Goal: Information Seeking & Learning: Learn about a topic

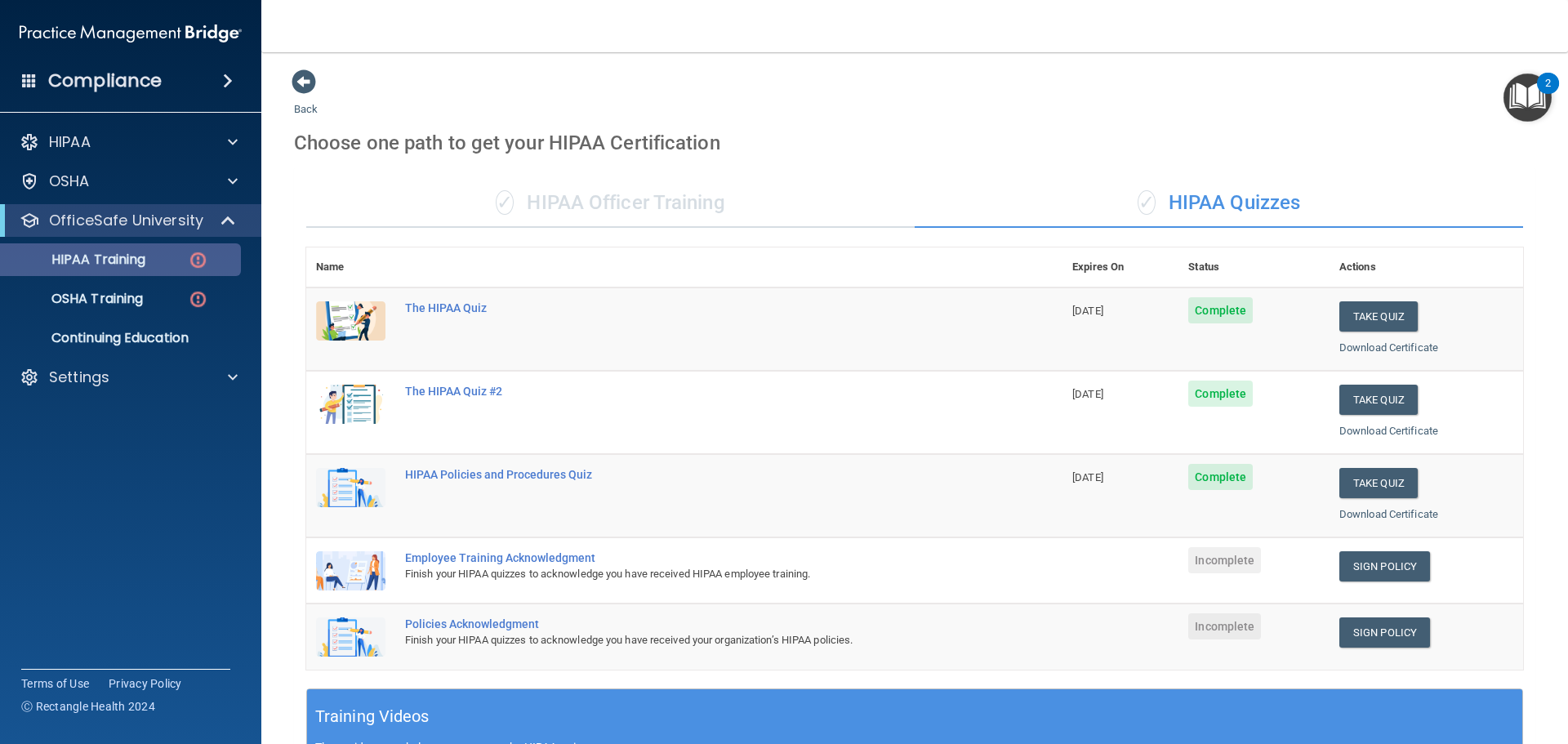
scroll to position [245, 0]
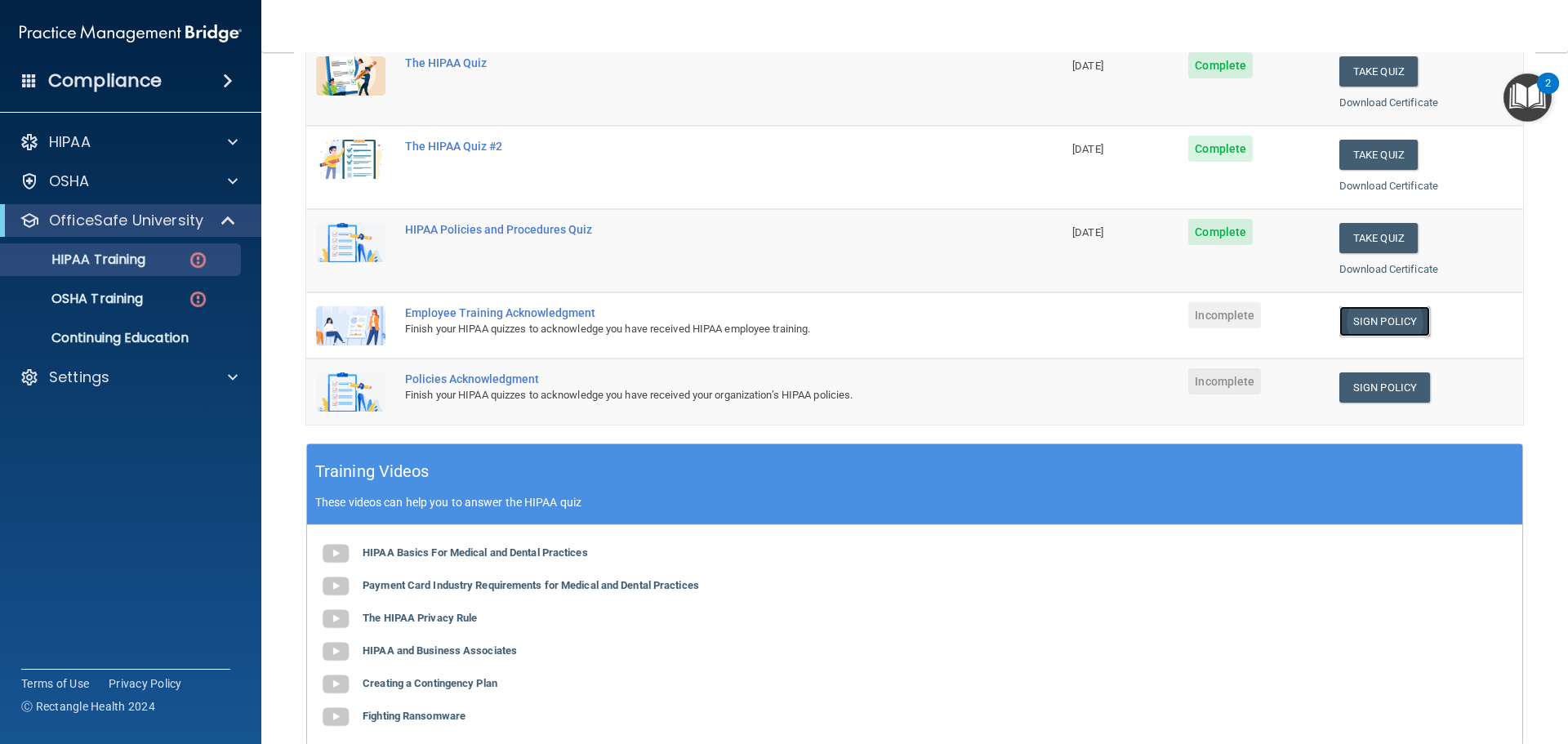
click at [1368, 324] on link "Sign Policy" at bounding box center [1384, 322] width 91 height 30
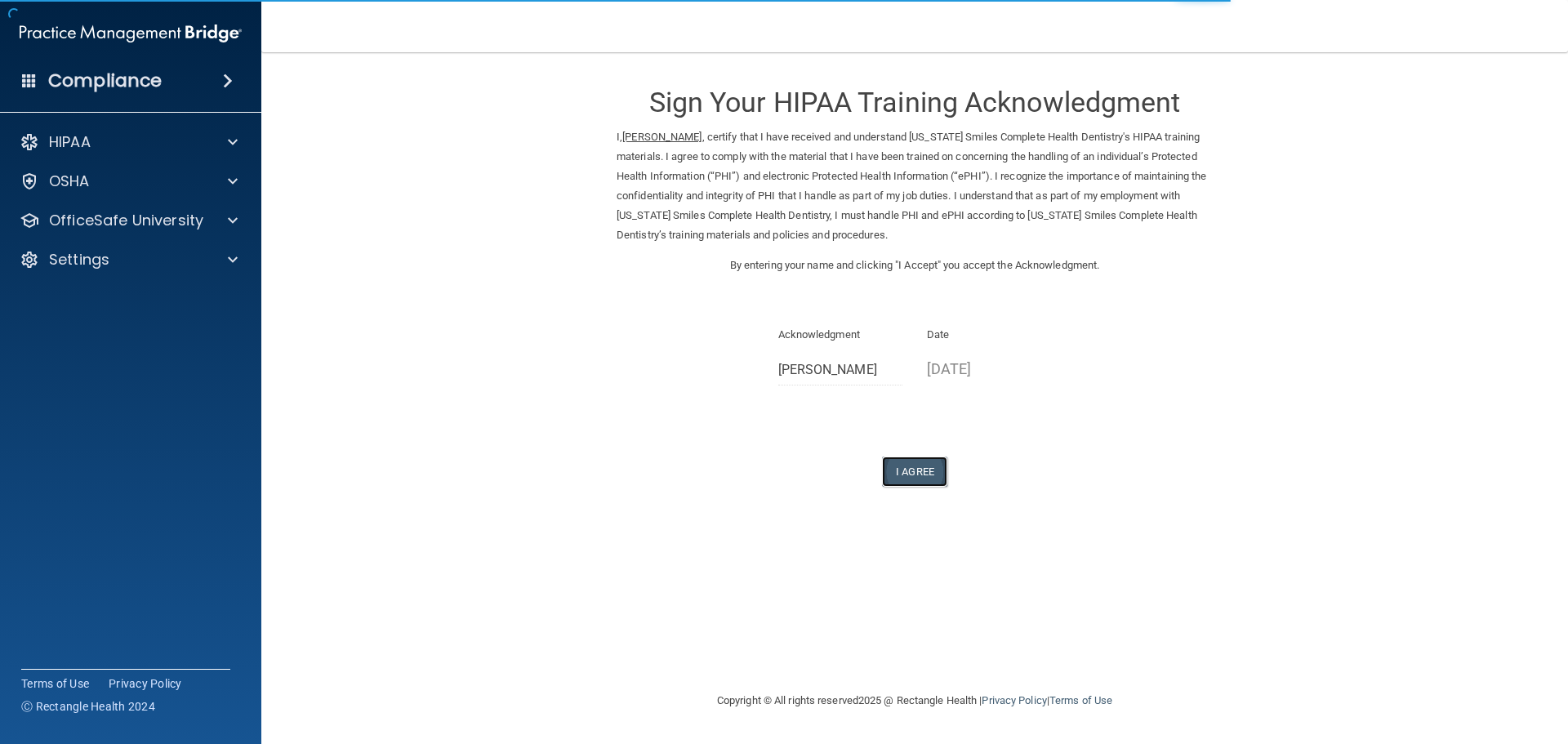
click at [923, 466] on button "I Agree" at bounding box center [915, 472] width 65 height 30
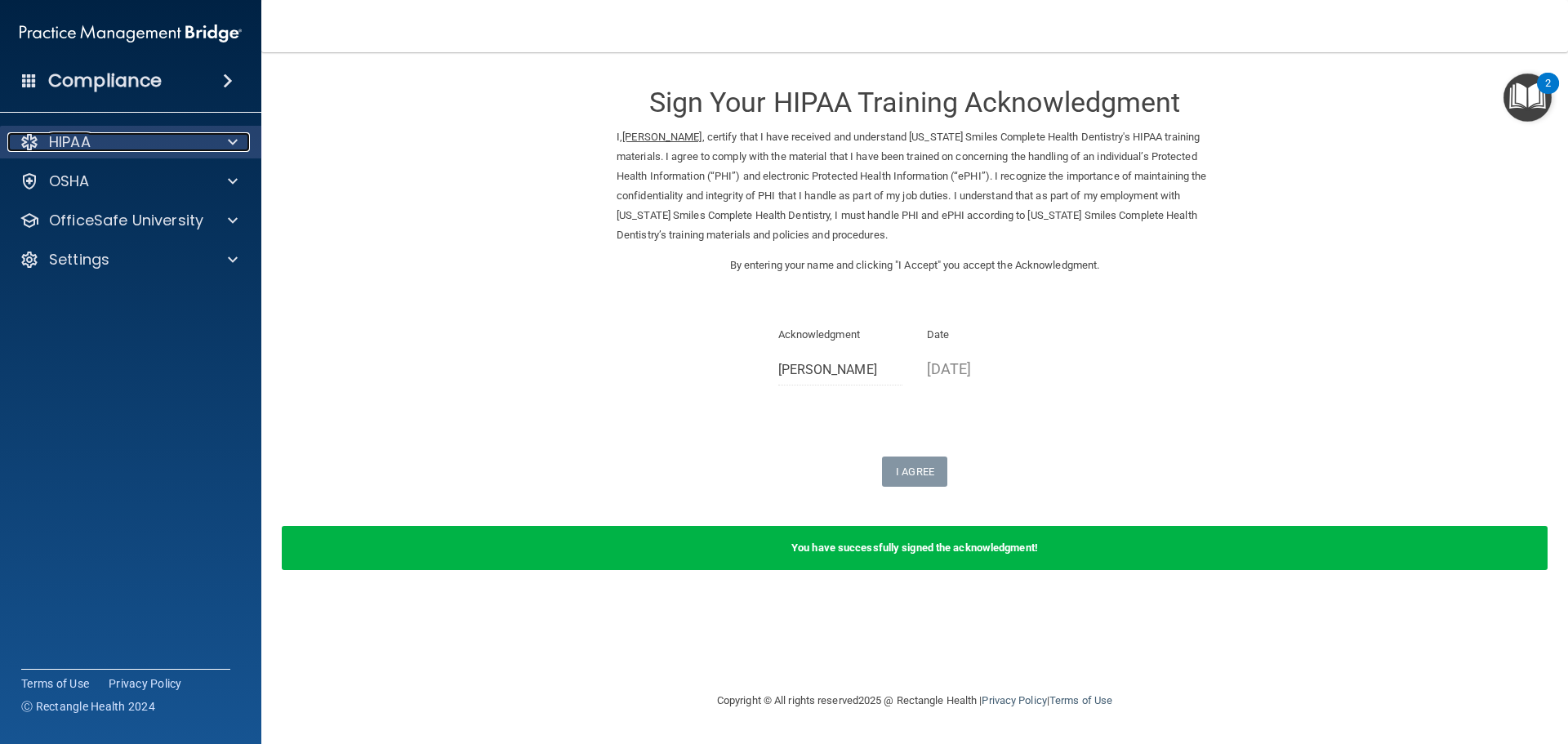
click at [107, 144] on div "HIPAA" at bounding box center [108, 142] width 202 height 19
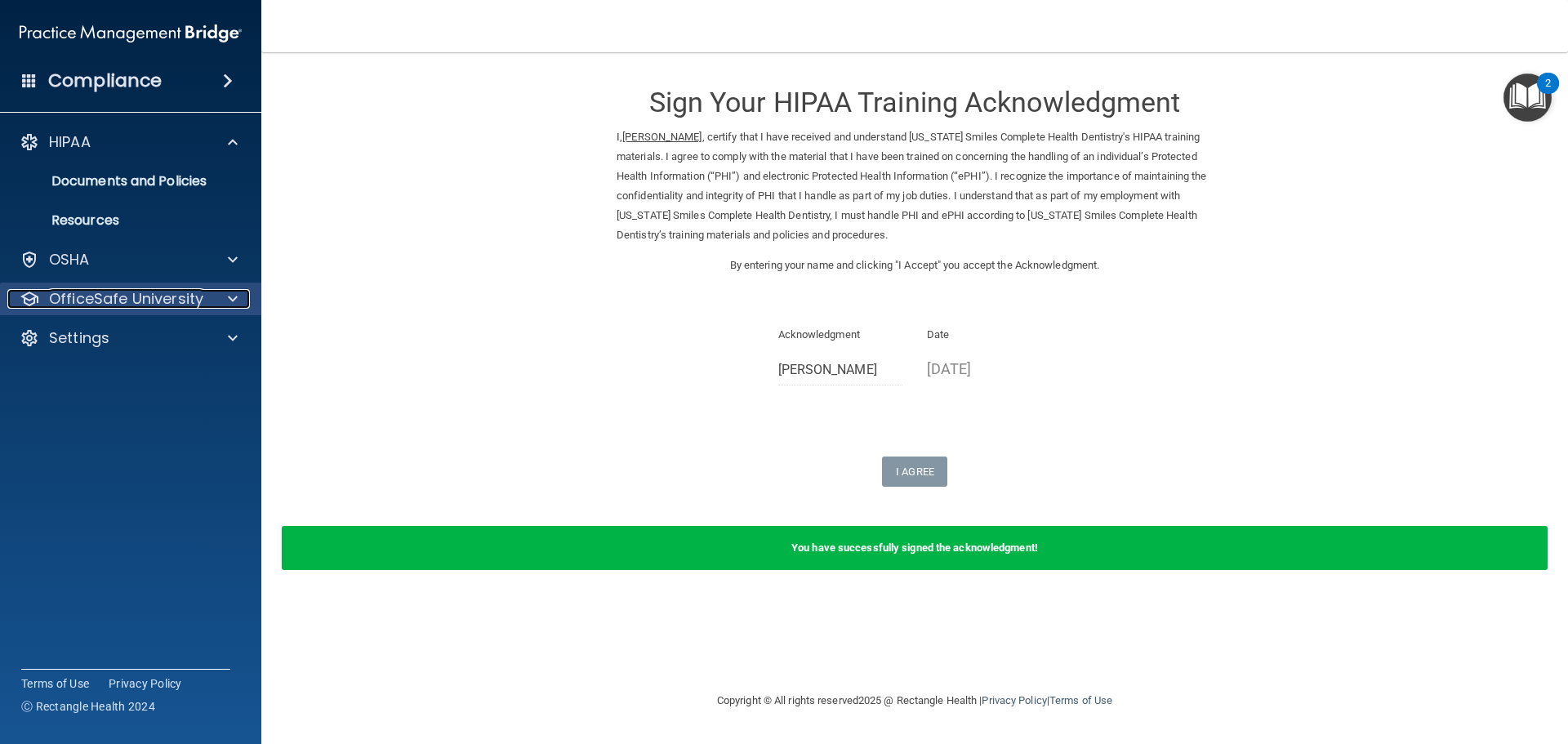
click at [120, 294] on p "OfficeSafe University" at bounding box center [126, 298] width 154 height 19
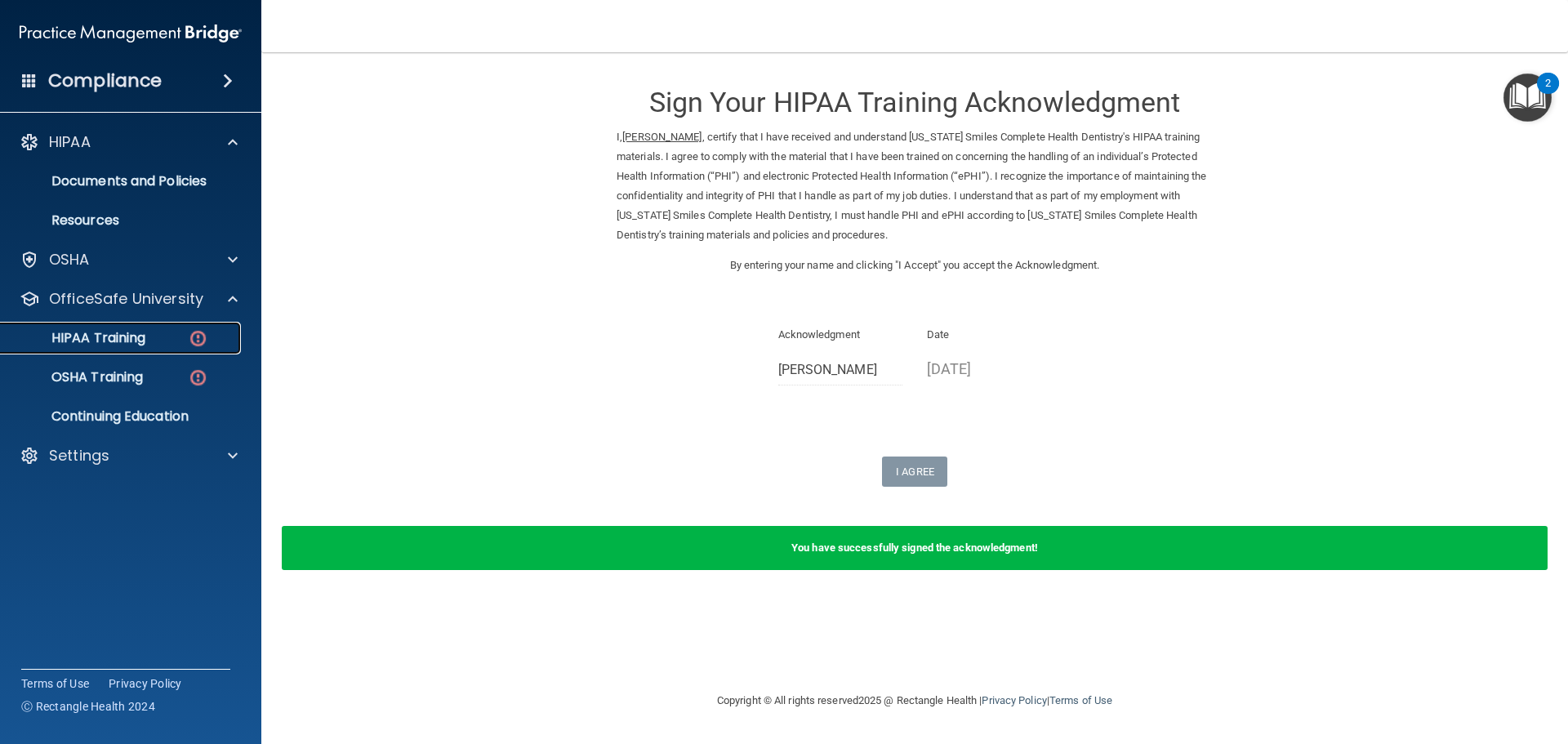
click at [157, 326] on link "HIPAA Training" at bounding box center [112, 338] width 257 height 33
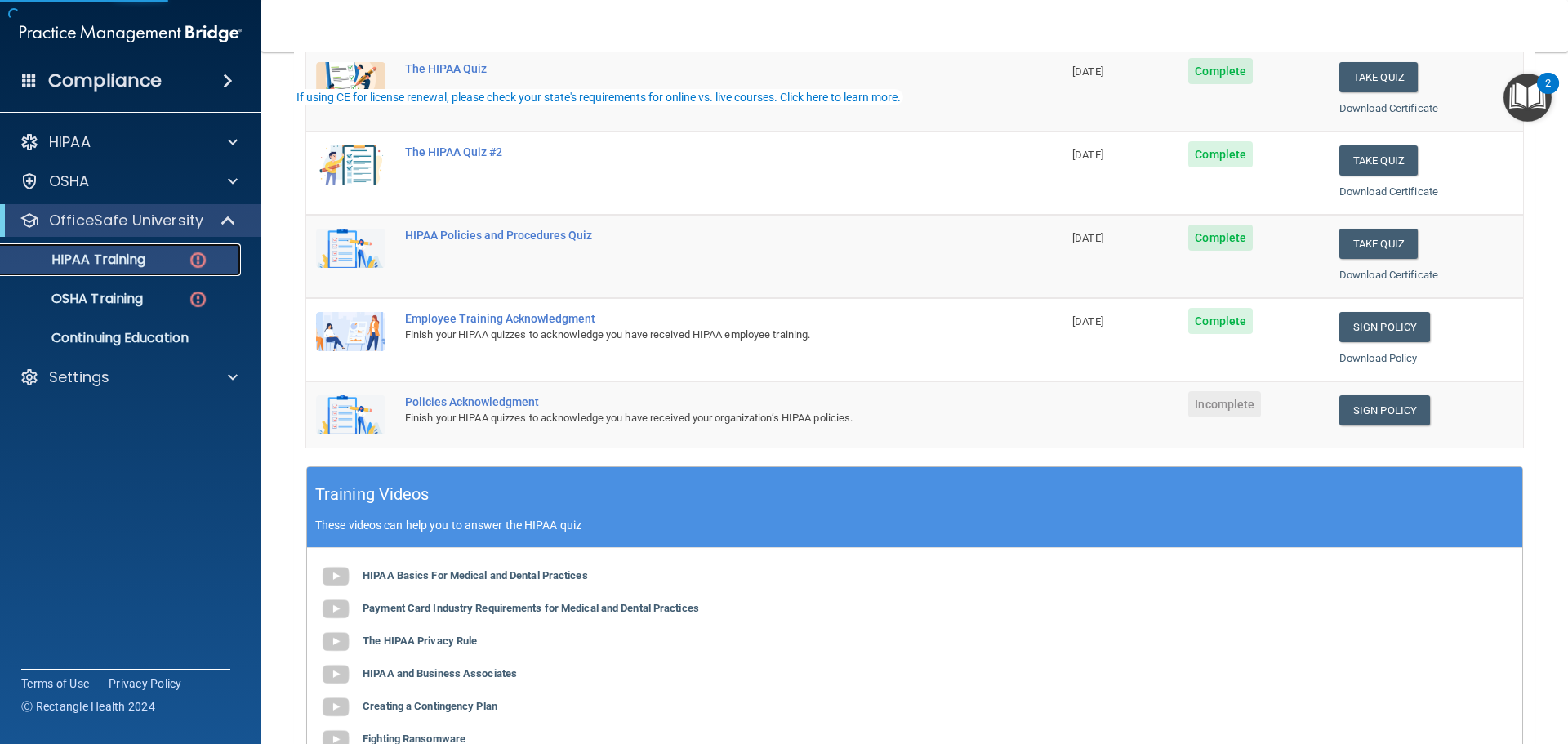
scroll to position [245, 0]
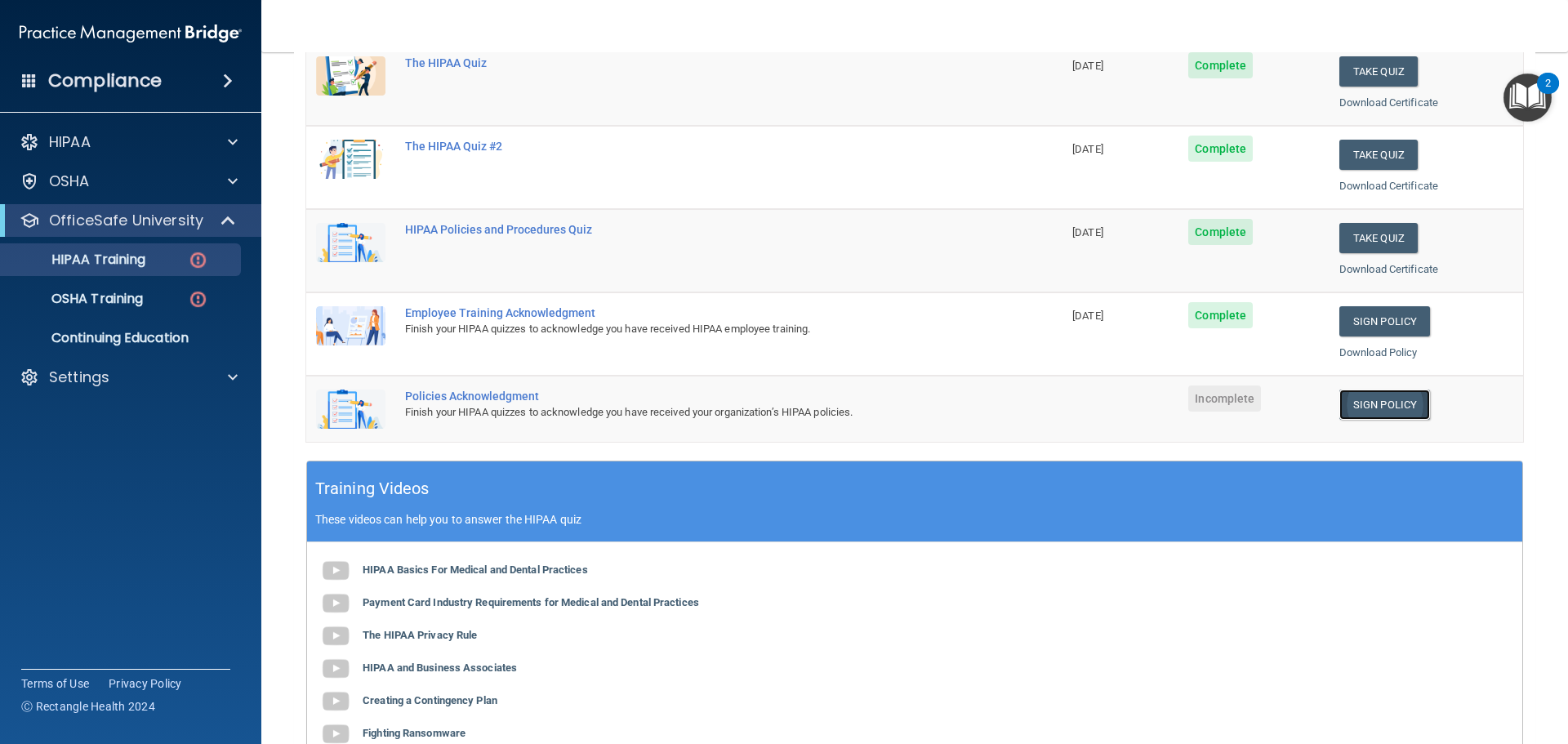
click at [1383, 400] on link "Sign Policy" at bounding box center [1384, 405] width 91 height 30
click at [1351, 411] on link "Sign Policy" at bounding box center [1384, 405] width 91 height 30
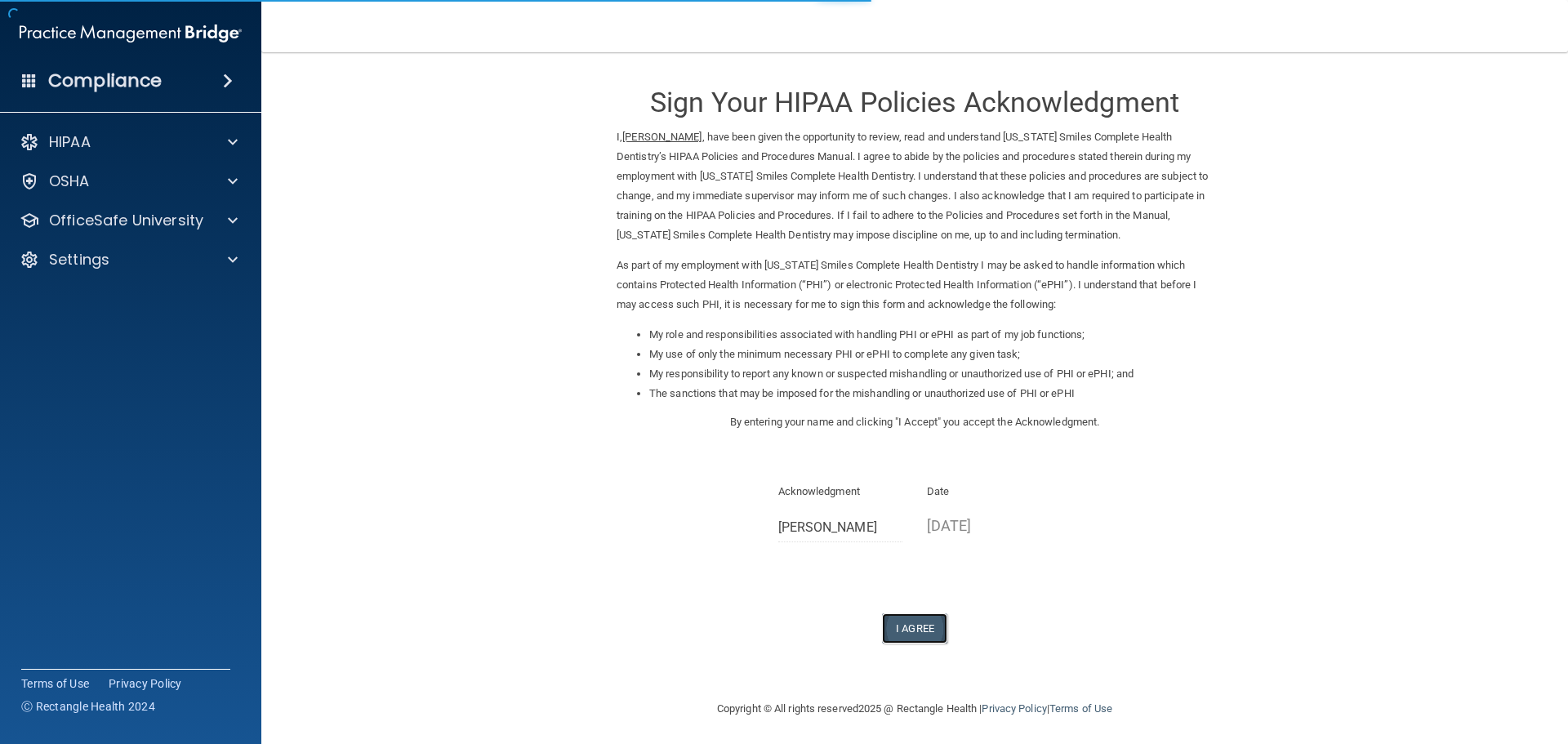
click at [921, 626] on button "I Agree" at bounding box center [915, 629] width 65 height 30
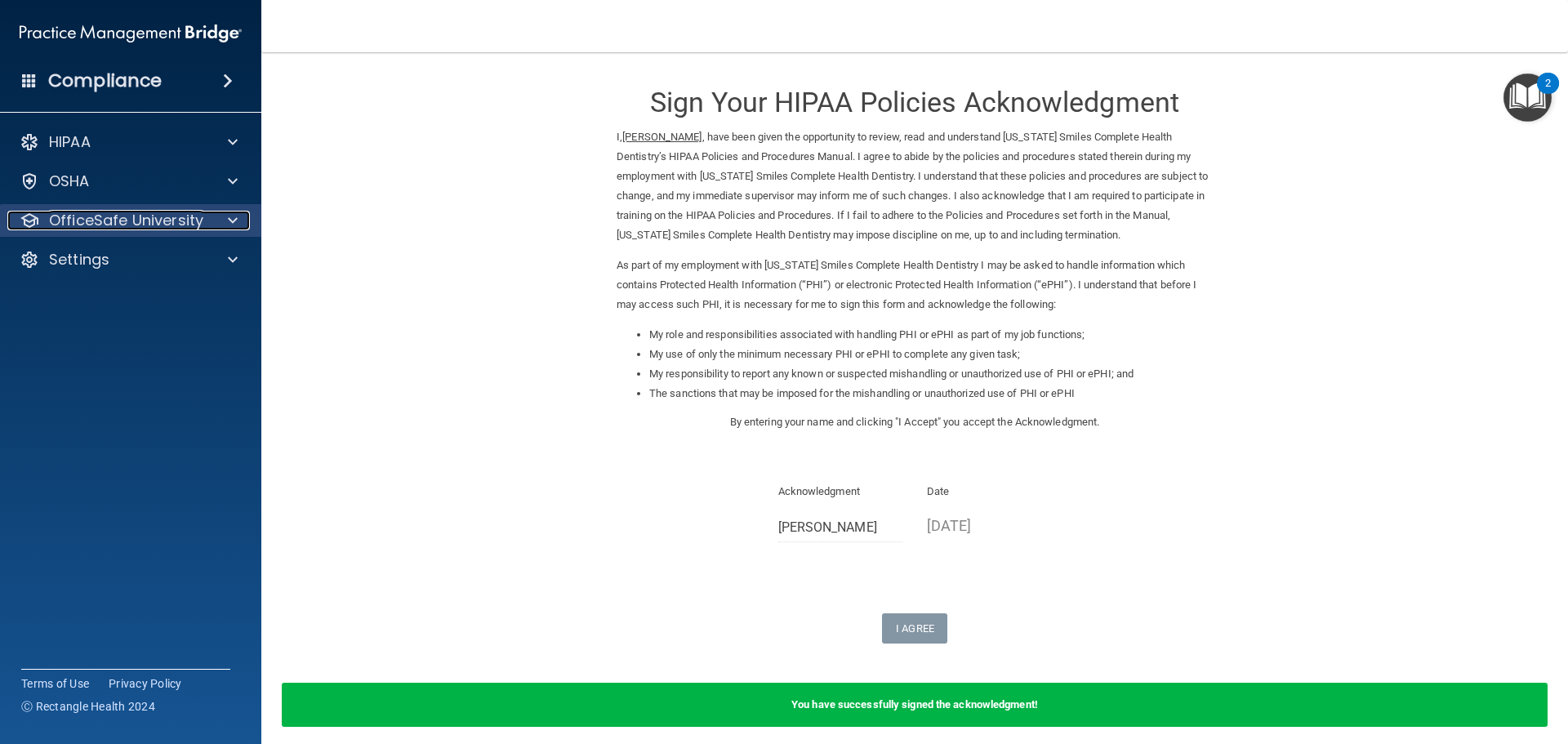
click at [107, 223] on p "OfficeSafe University" at bounding box center [126, 220] width 154 height 19
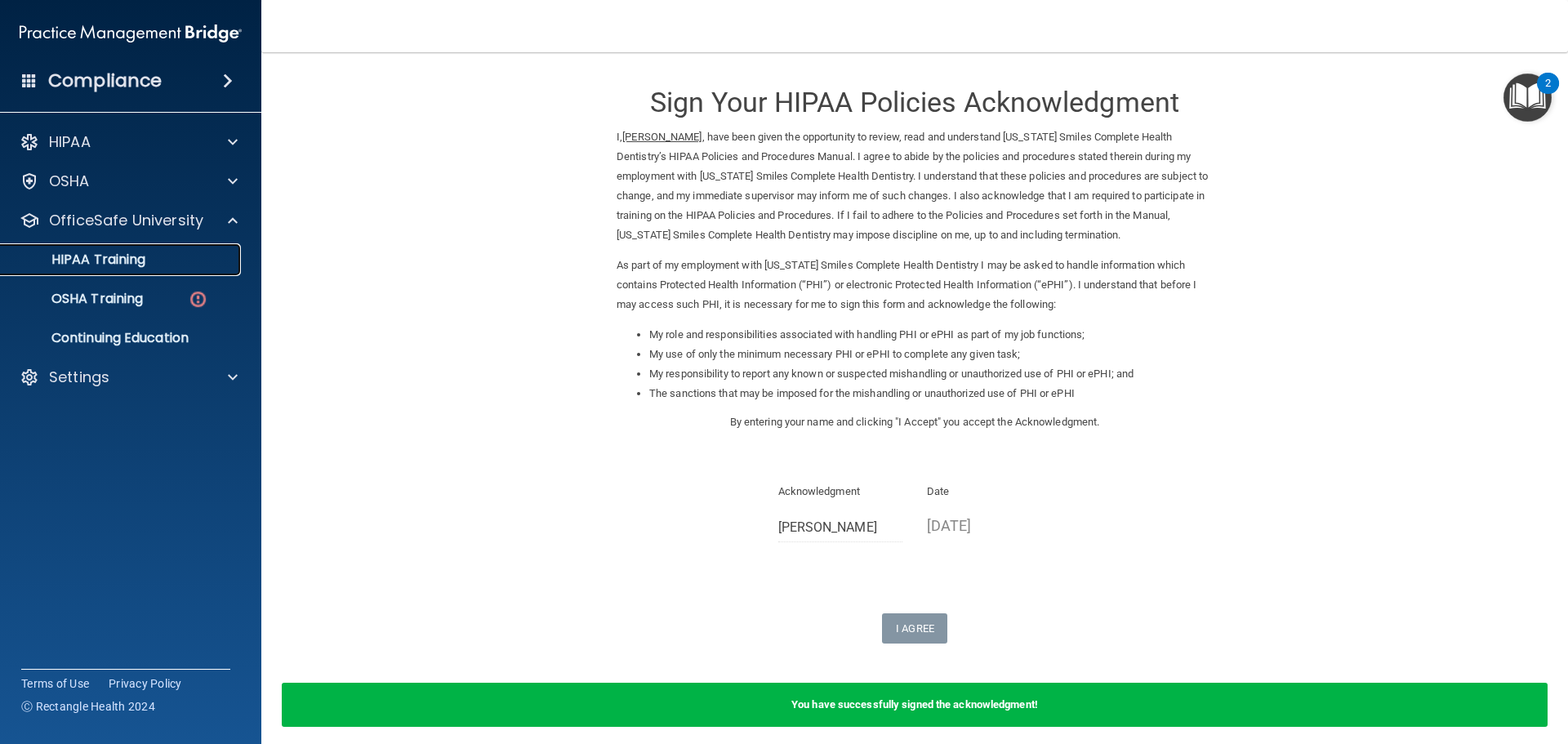
click at [144, 272] on link "HIPAA Training" at bounding box center [112, 259] width 257 height 33
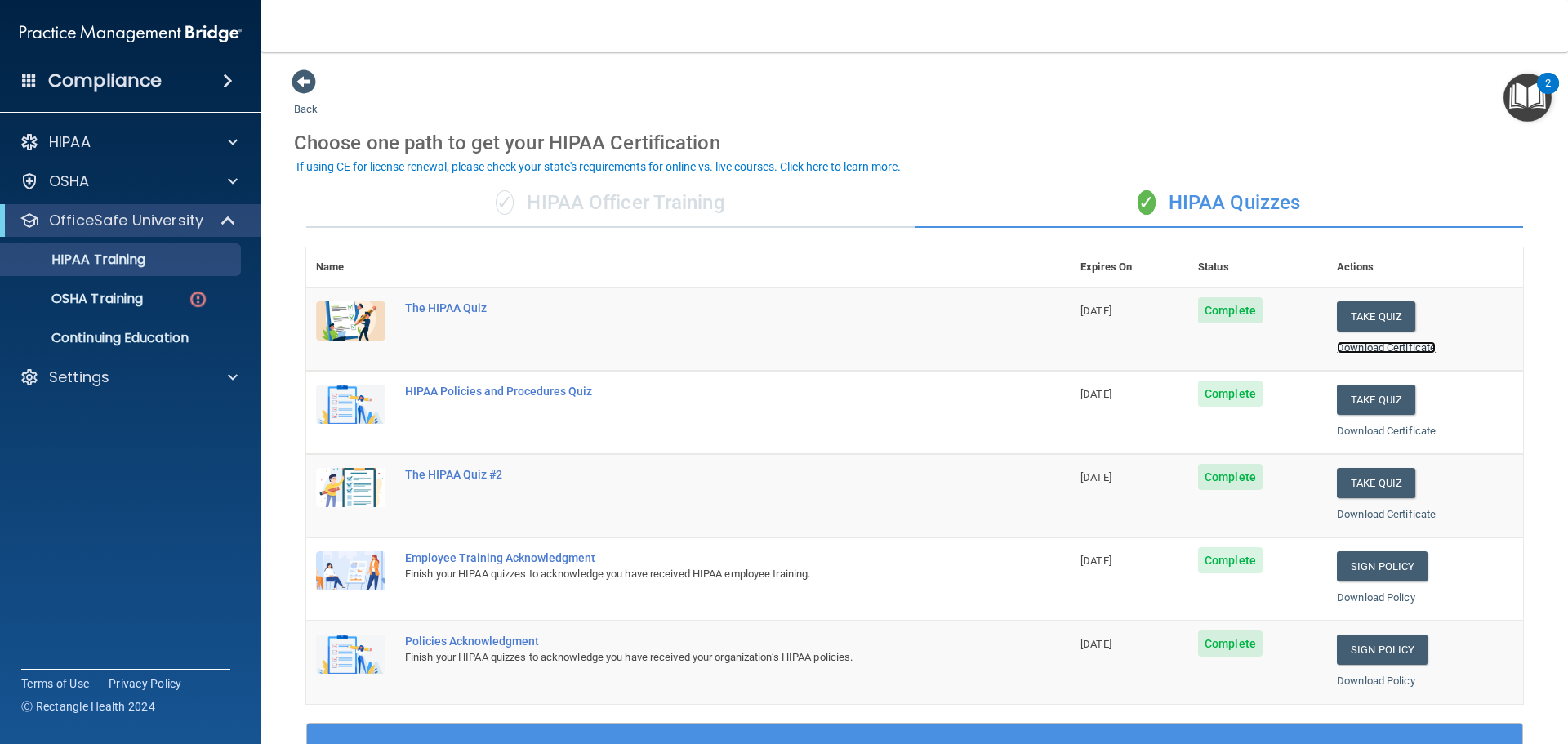
click at [1412, 344] on link "Download Certificate" at bounding box center [1386, 348] width 99 height 13
click at [124, 307] on p "OSHA Training" at bounding box center [77, 298] width 133 height 16
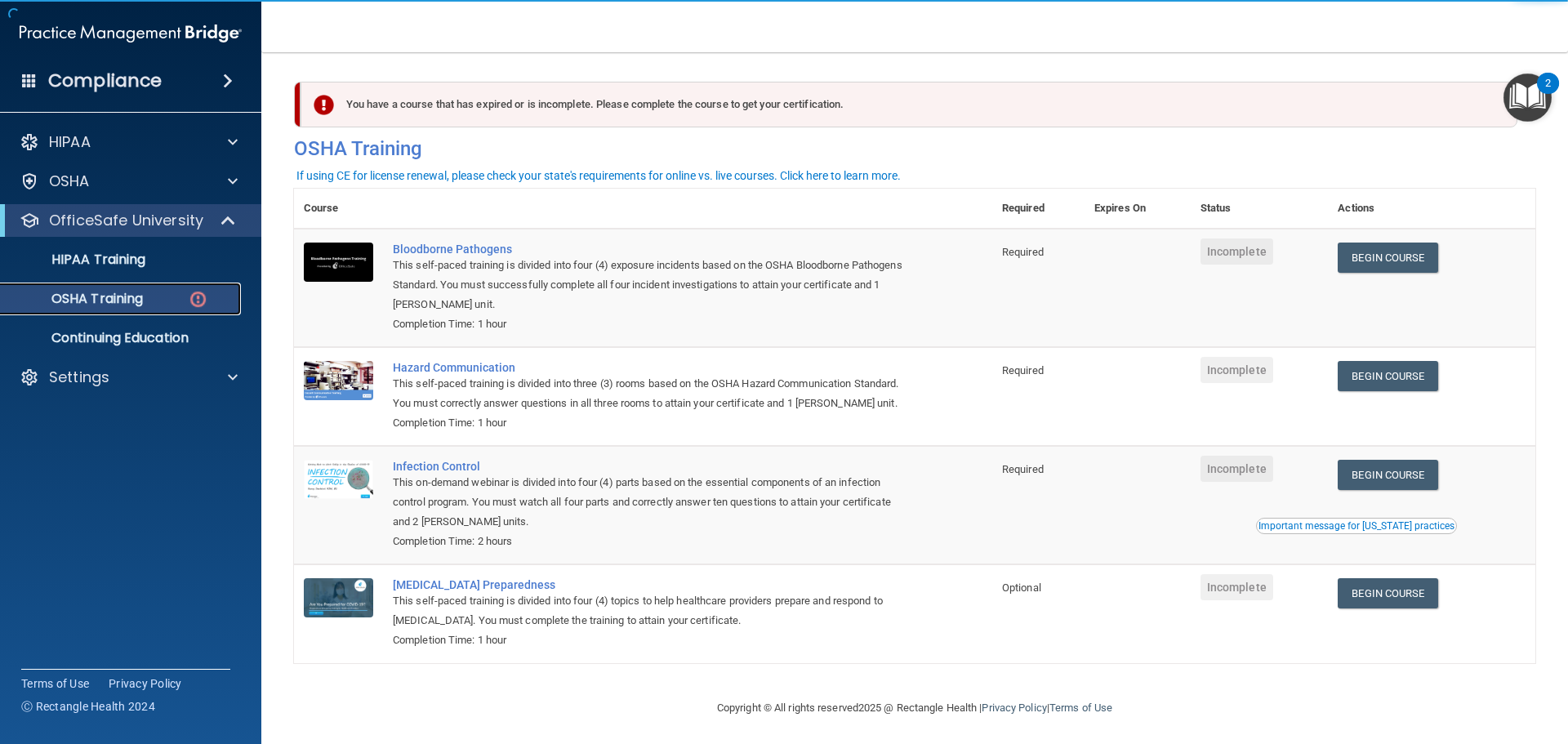
scroll to position [27, 0]
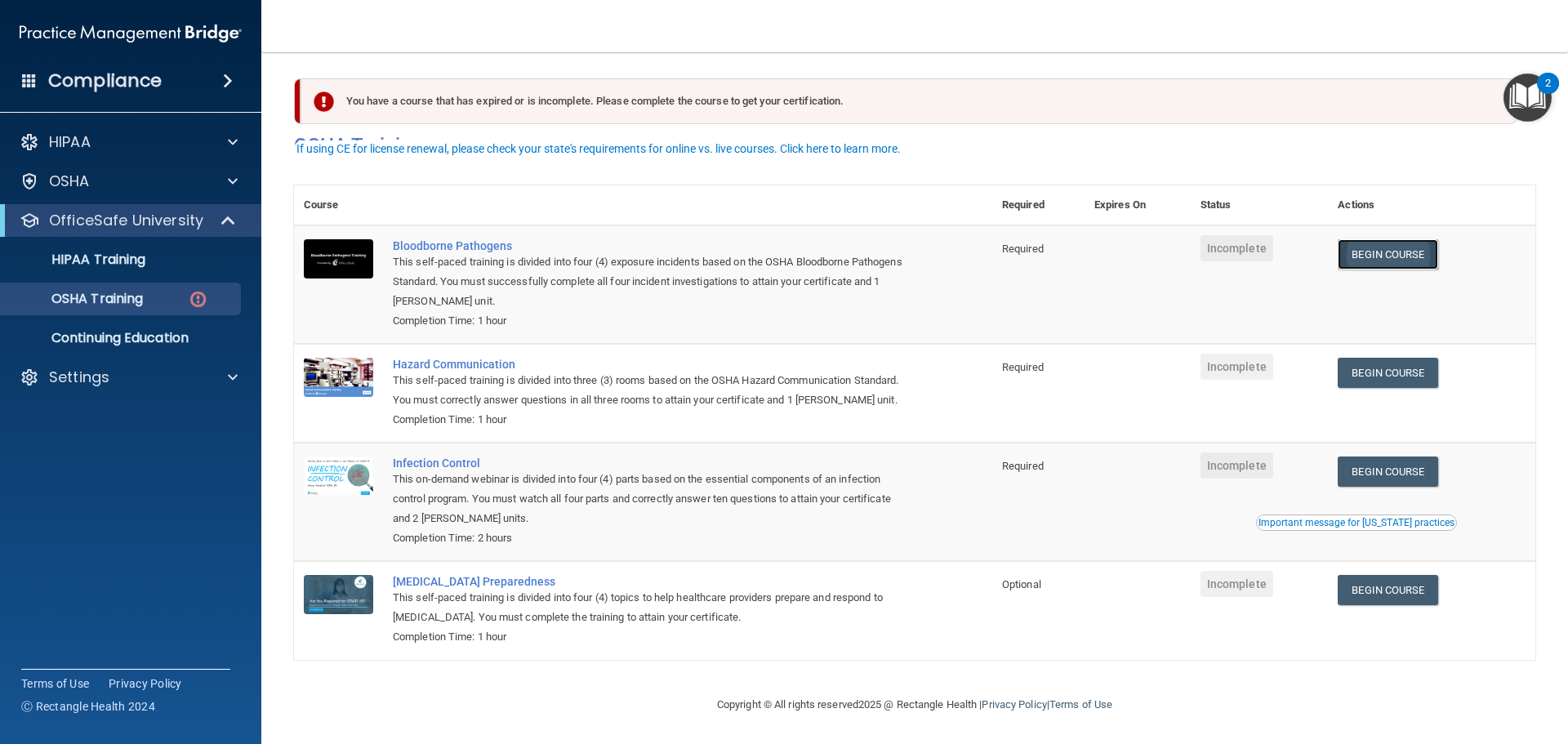
click at [1396, 239] on link "Begin Course" at bounding box center [1387, 254] width 100 height 30
click at [137, 302] on p "OSHA Training" at bounding box center [77, 298] width 133 height 16
click at [1417, 239] on link "Begin Course" at bounding box center [1387, 254] width 100 height 30
click at [1375, 358] on link "Begin Course" at bounding box center [1387, 373] width 100 height 30
click at [1377, 472] on link "Begin Course" at bounding box center [1387, 472] width 100 height 30
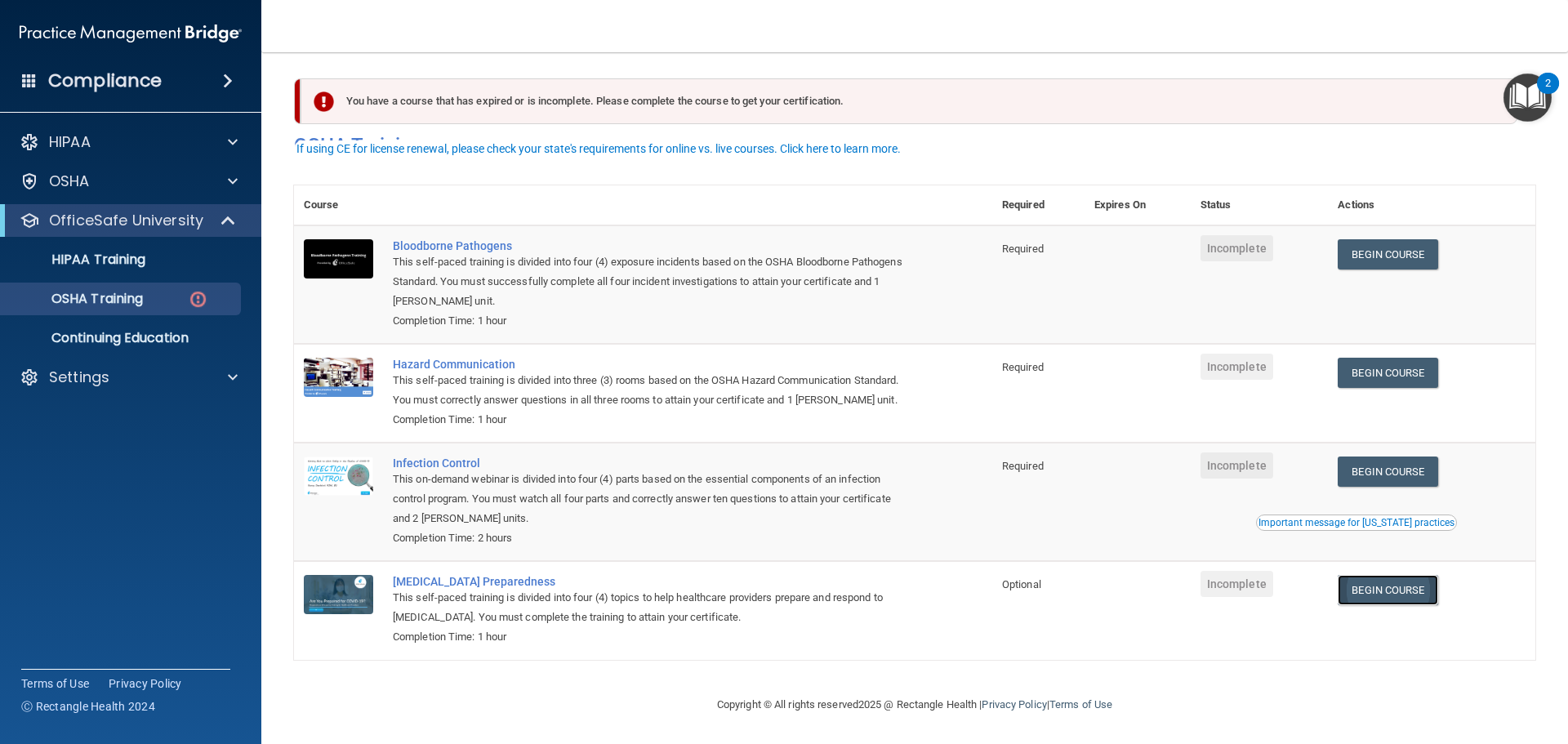
click at [1373, 588] on link "Begin Course" at bounding box center [1387, 590] width 100 height 30
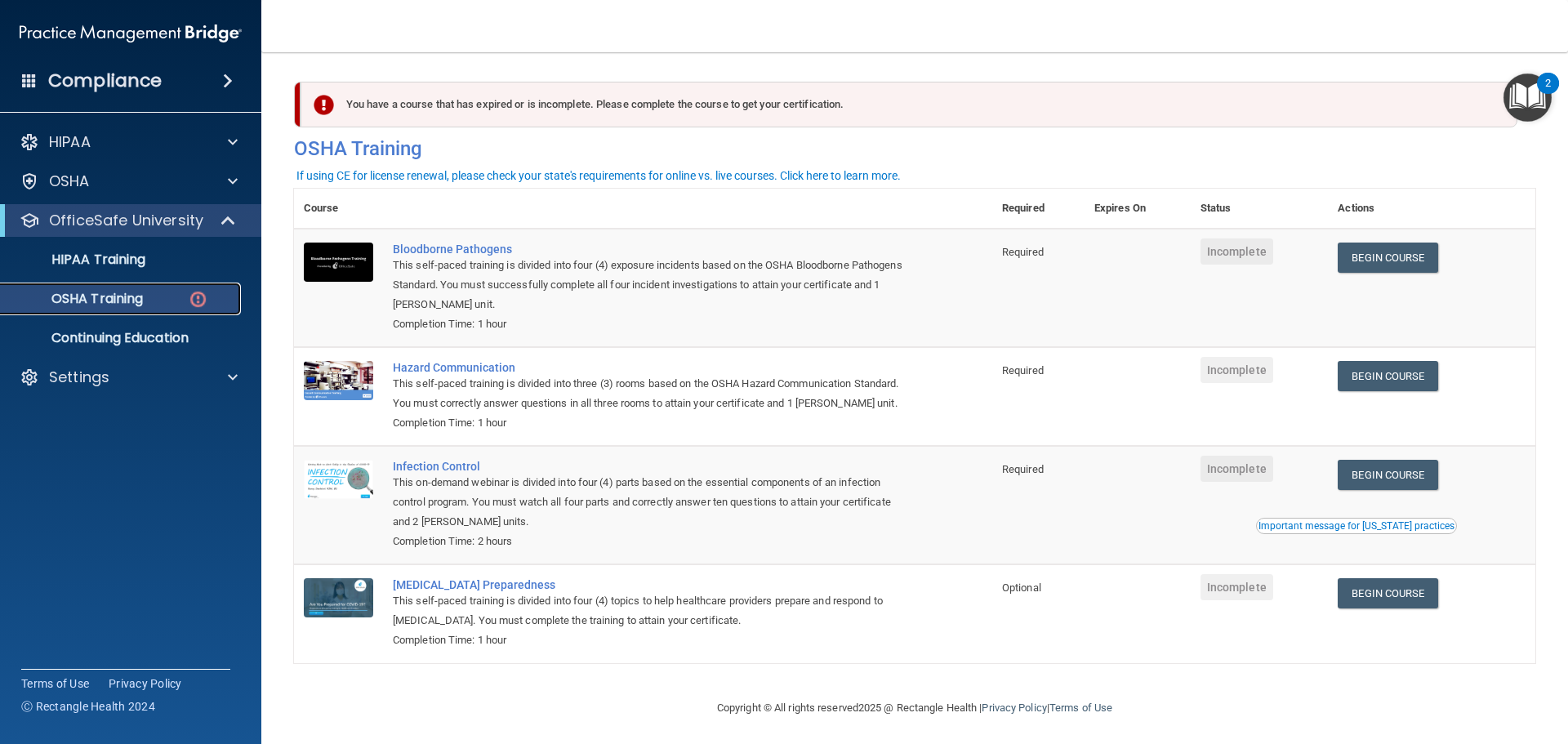
click at [192, 301] on img at bounding box center [198, 299] width 20 height 20
click at [449, 97] on div "You have a course that has expired or is incomplete. Please complete the course…" at bounding box center [908, 104] width 1216 height 45
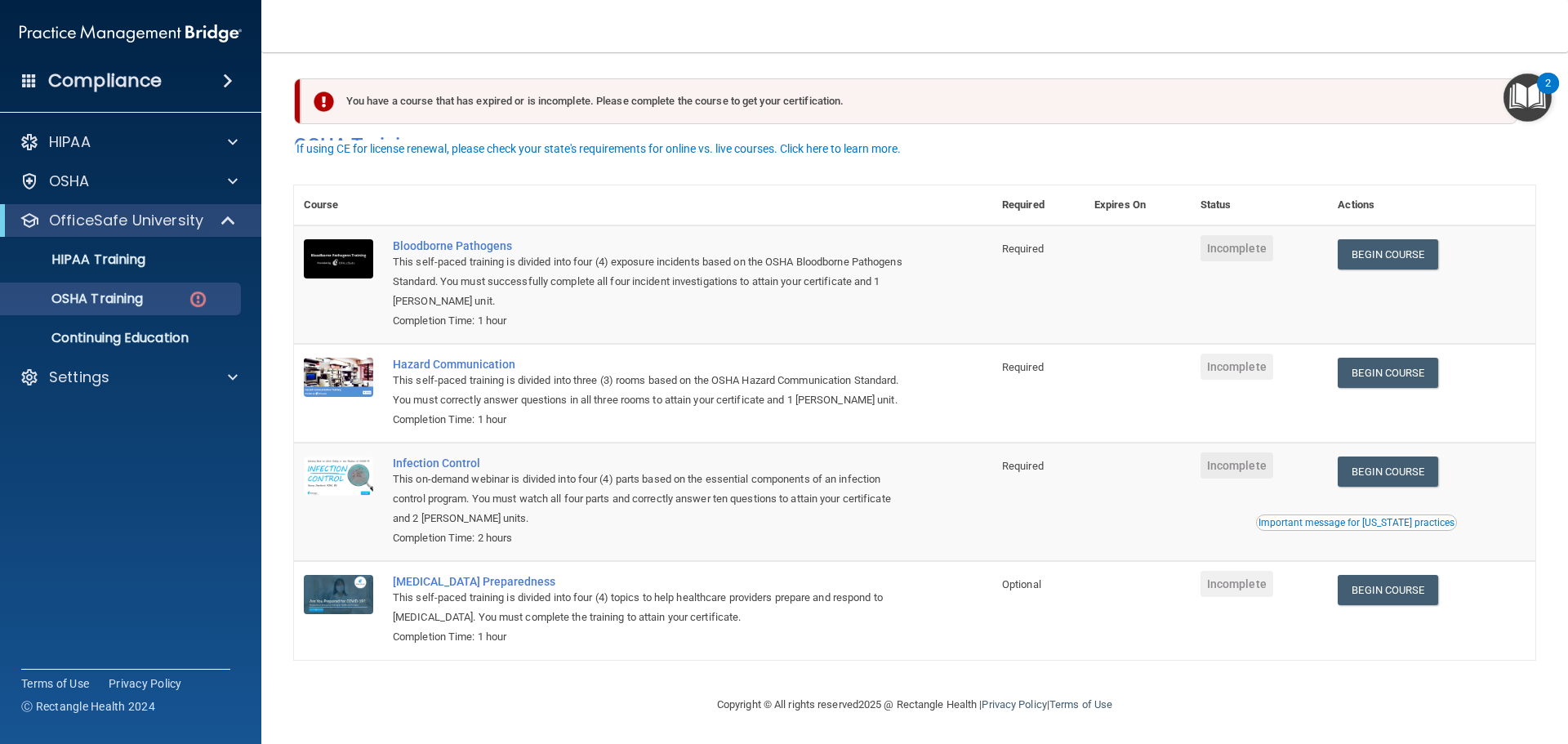
click at [97, 89] on h4 "Compliance" at bounding box center [104, 81] width 113 height 23
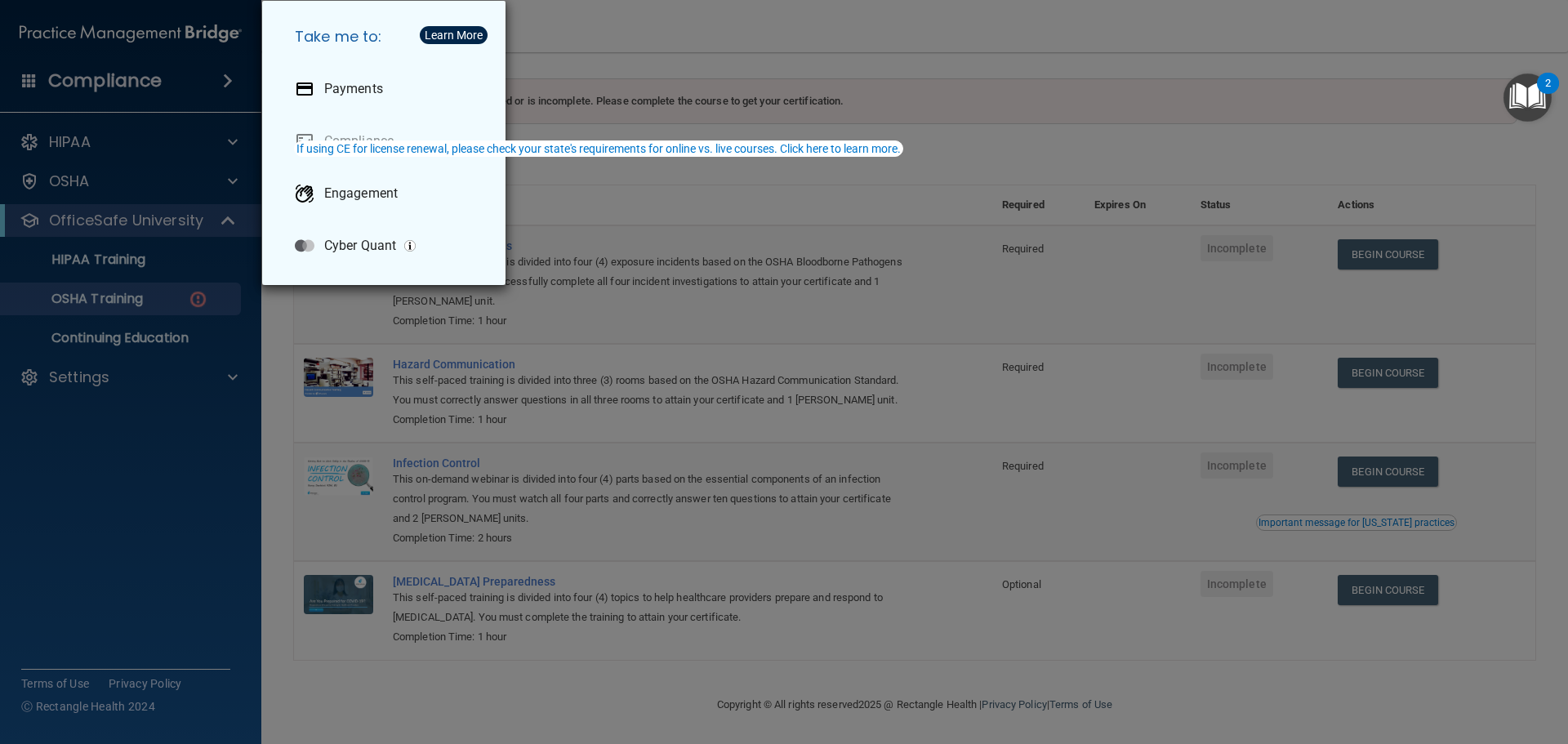
click at [1002, 356] on div "Take me to: Payments Compliance Engagement Cyber Quant" at bounding box center [784, 372] width 1568 height 744
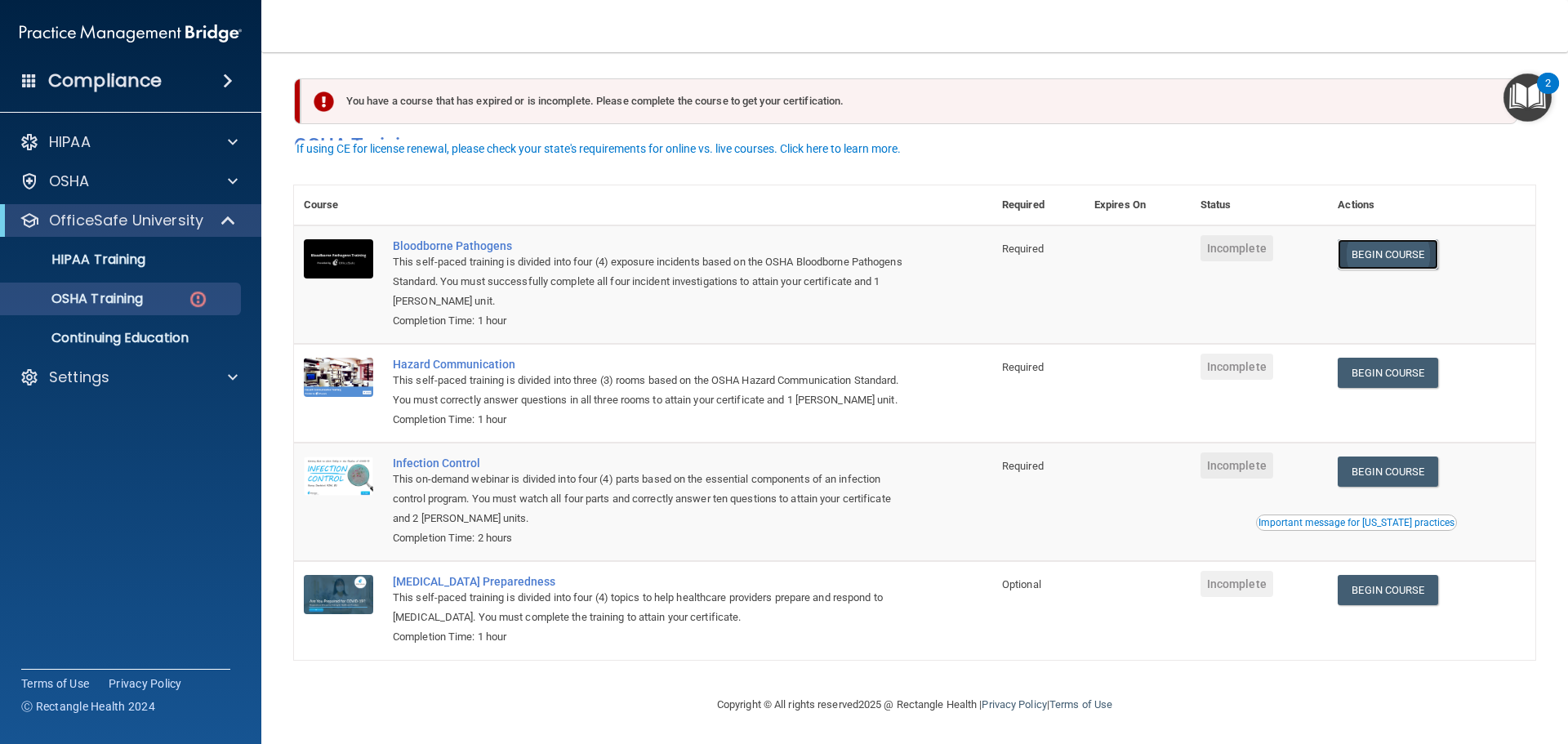
click at [1397, 239] on link "Begin Course" at bounding box center [1387, 254] width 100 height 30
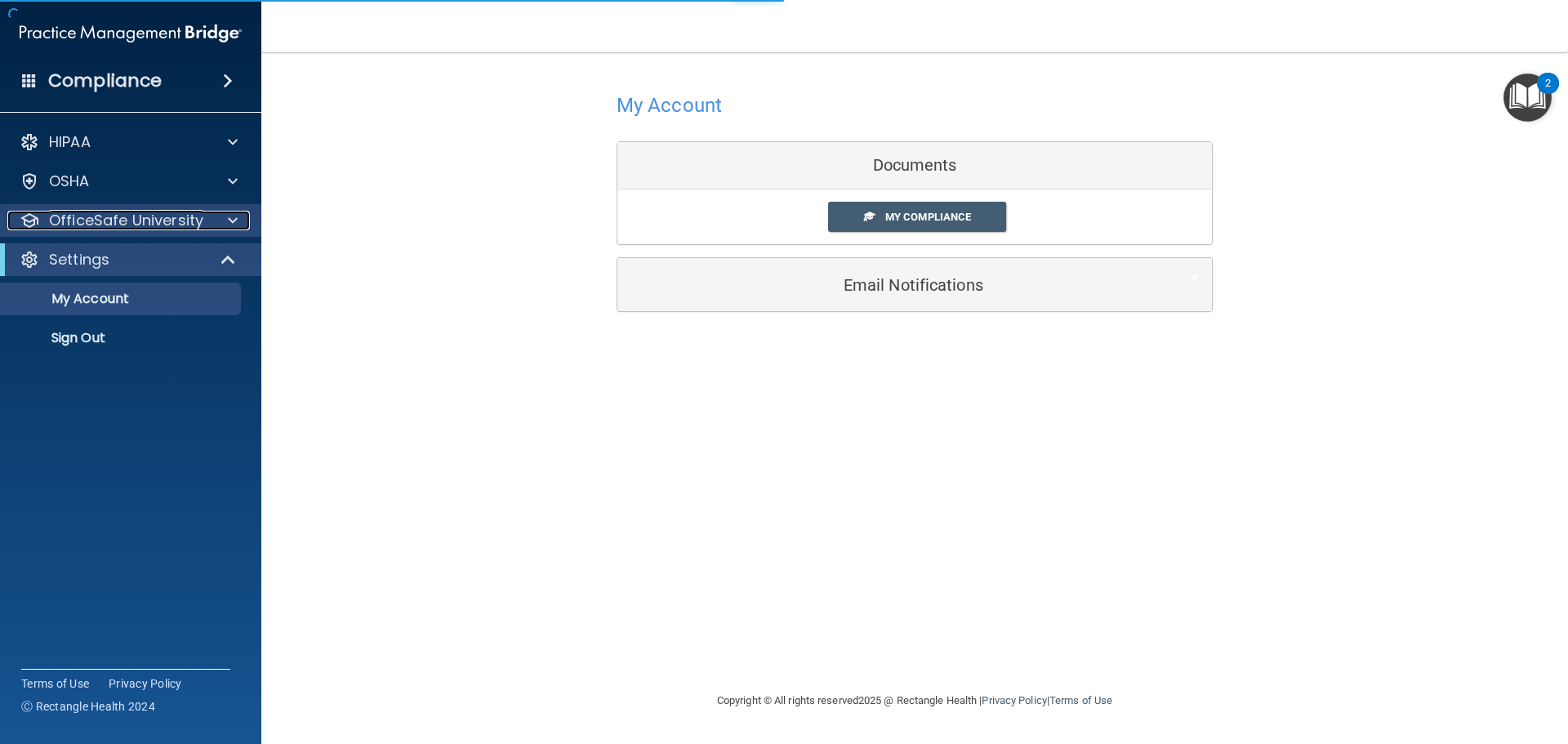
click at [225, 224] on div at bounding box center [230, 220] width 41 height 19
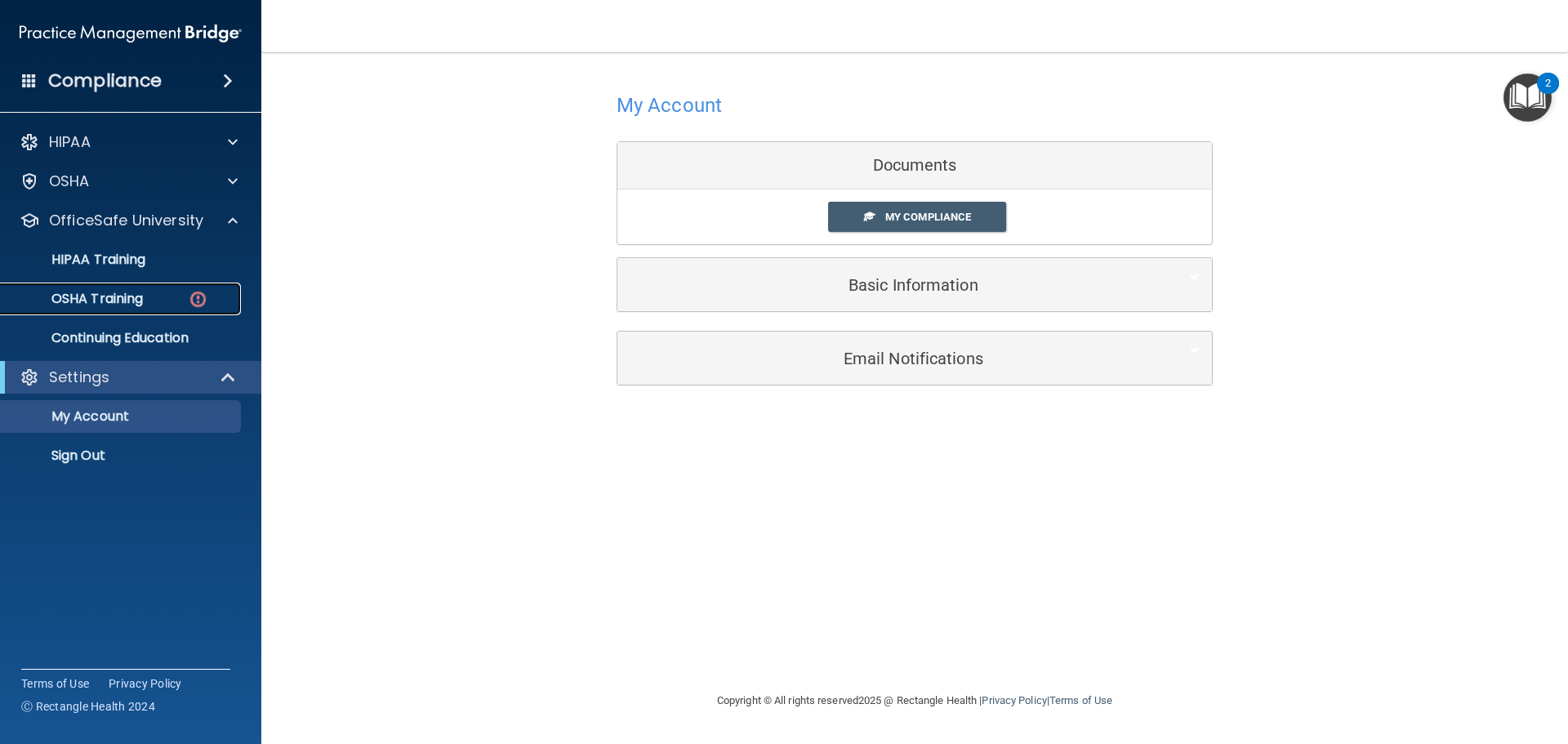
click at [142, 302] on p "OSHA Training" at bounding box center [77, 298] width 133 height 16
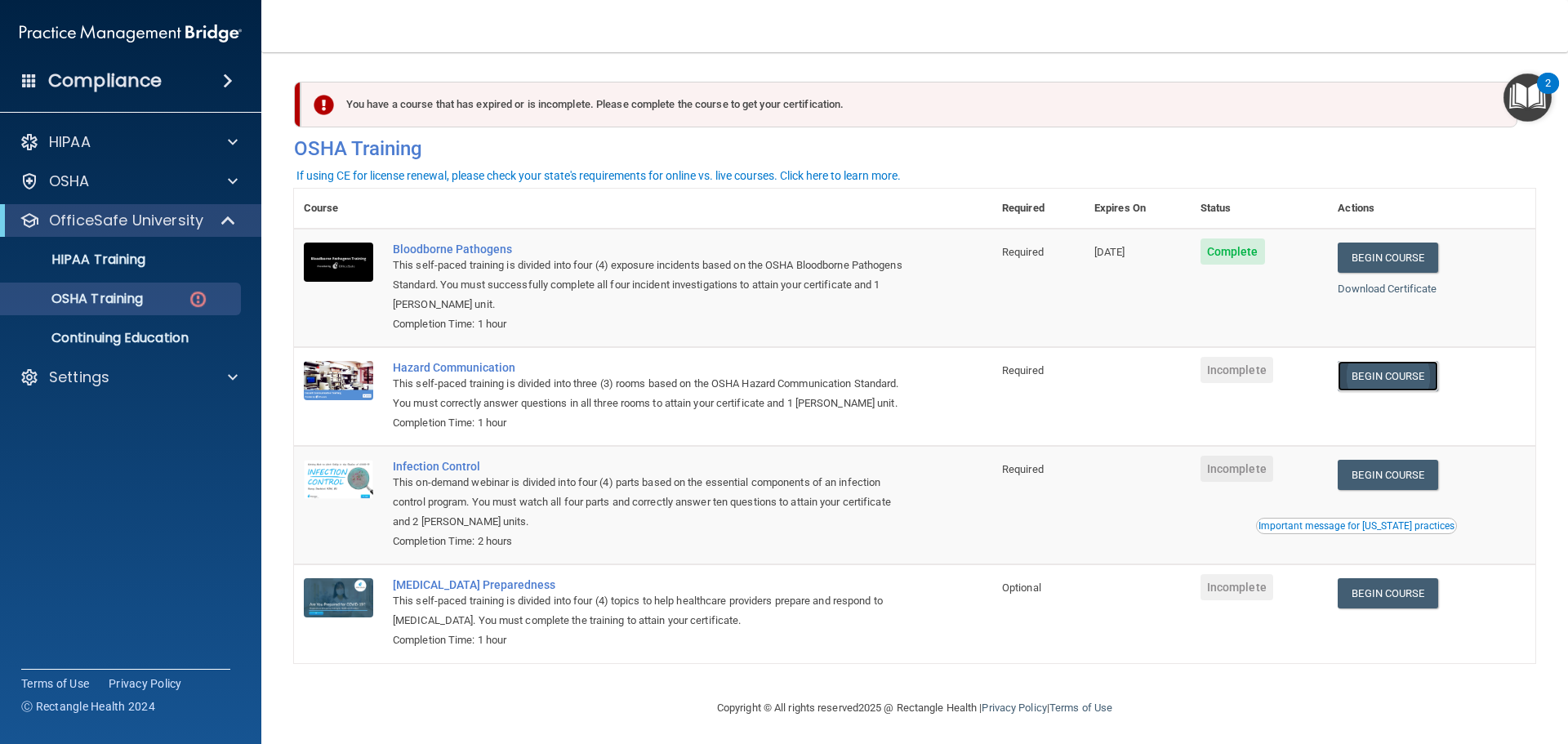
click at [1393, 369] on link "Begin Course" at bounding box center [1387, 376] width 100 height 30
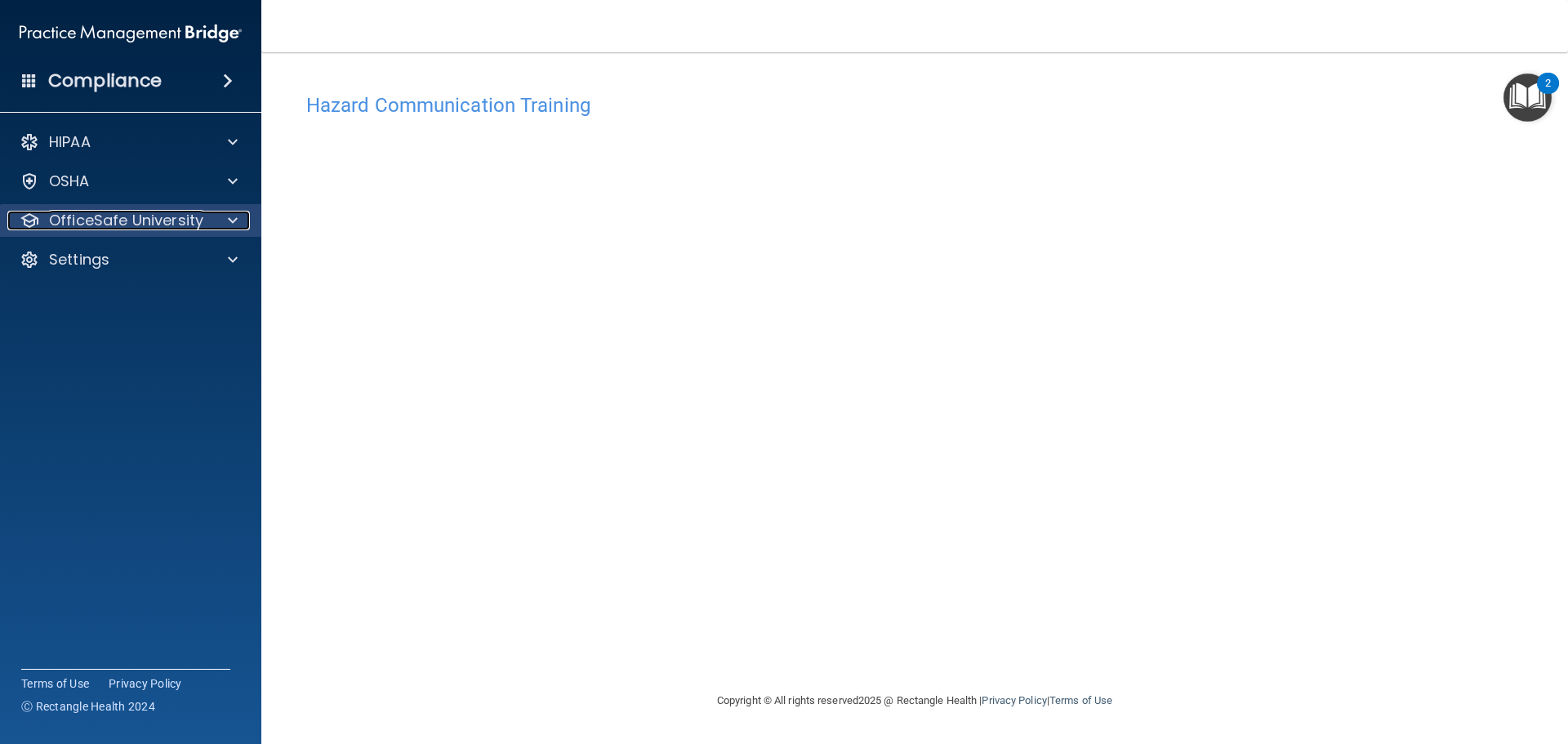
click at [148, 224] on p "OfficeSafe University" at bounding box center [126, 220] width 154 height 19
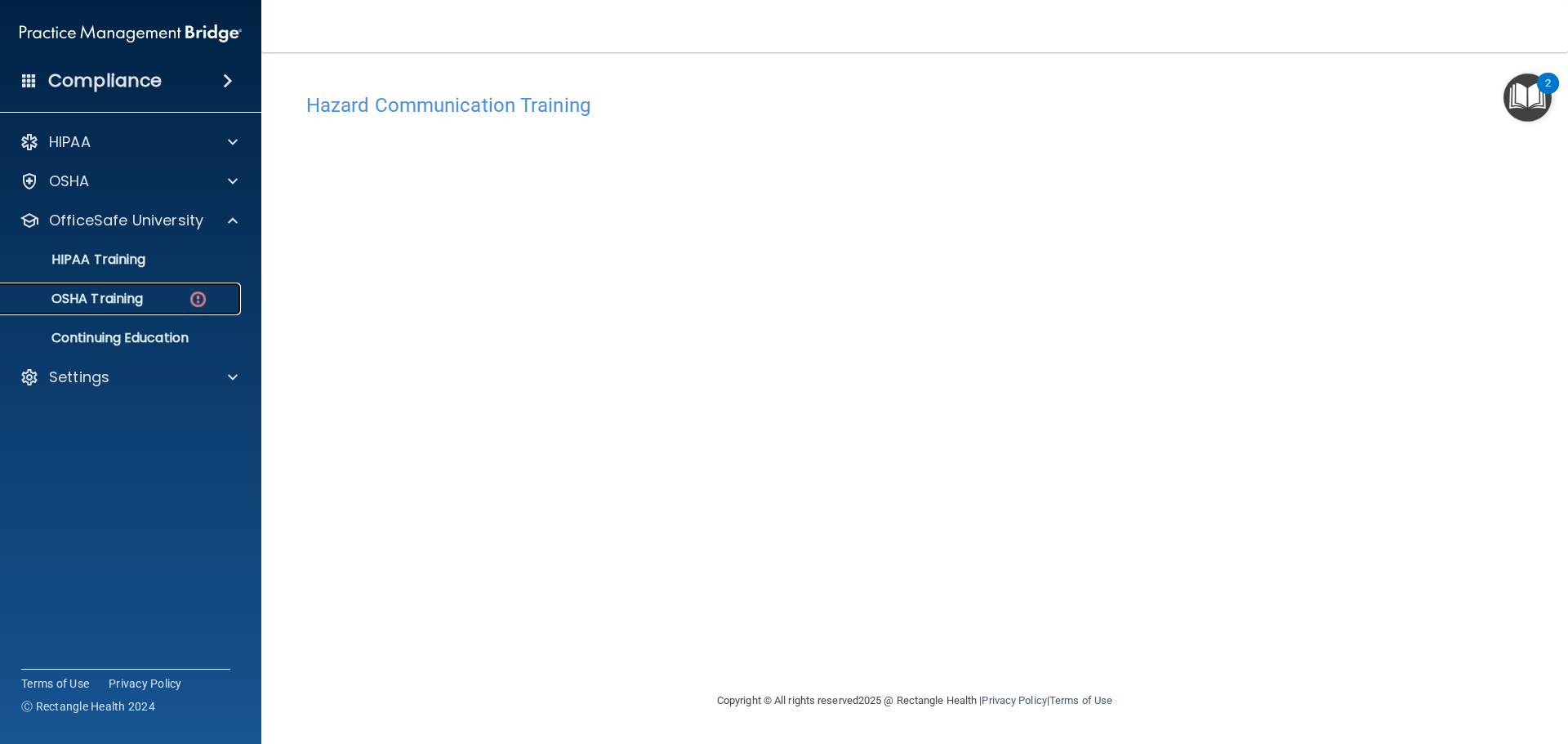
click at [154, 298] on div "OSHA Training" at bounding box center [123, 298] width 223 height 16
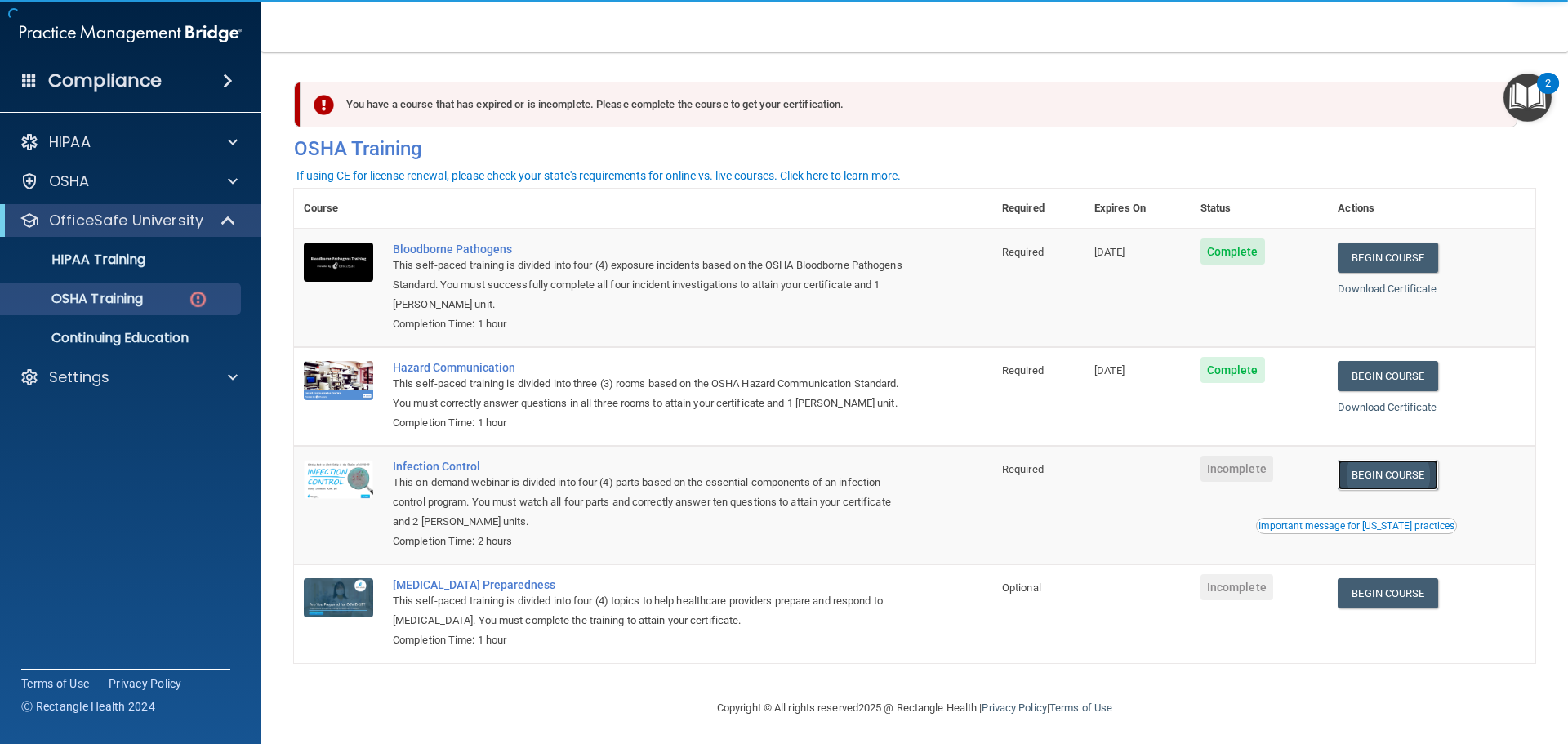
click at [1388, 490] on link "Begin Course" at bounding box center [1387, 475] width 100 height 30
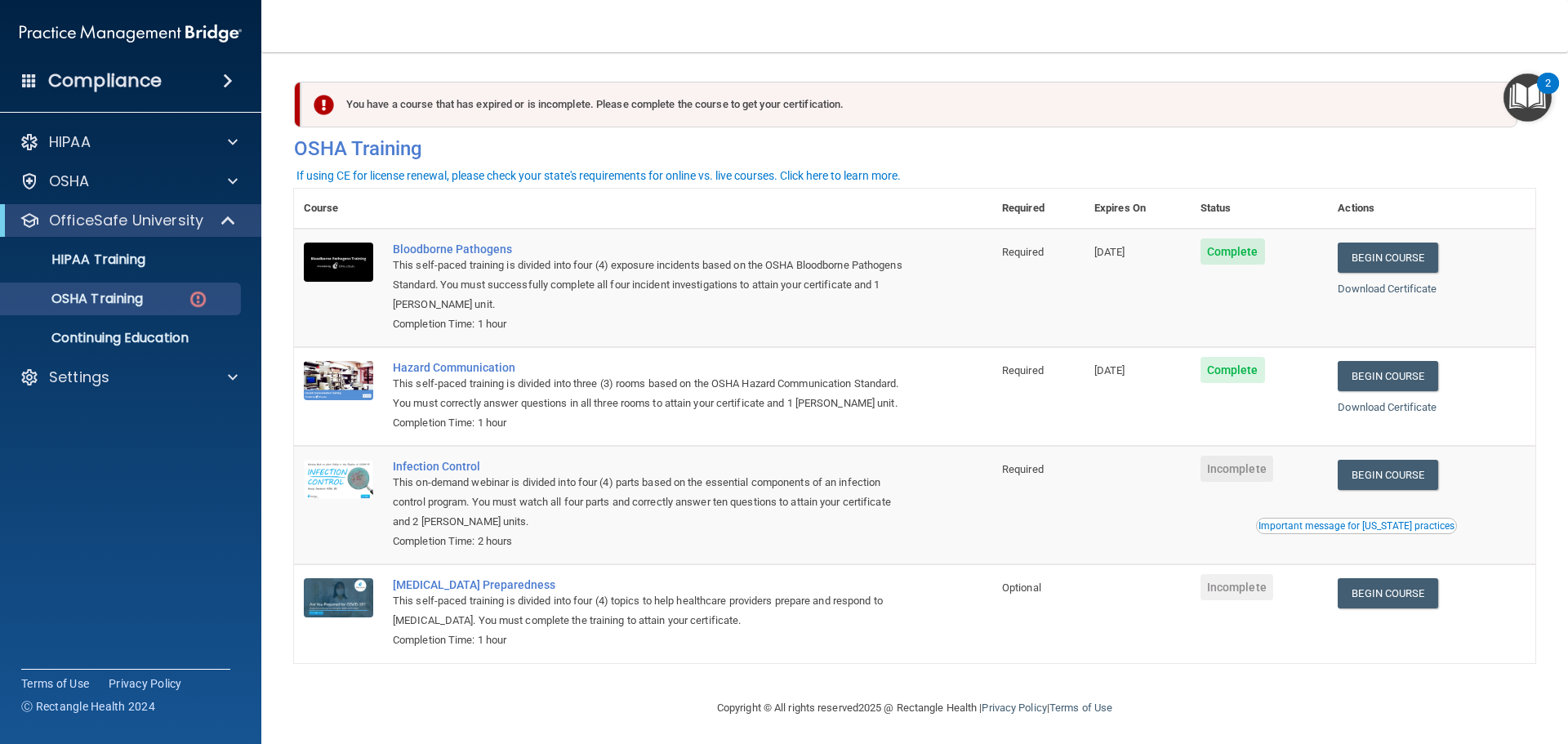
click at [630, 114] on div "You have a course that has expired or is incomplete. Please complete the course…" at bounding box center [908, 104] width 1216 height 45
click at [186, 305] on div "OSHA Training" at bounding box center [123, 298] width 223 height 16
click at [222, 294] on div "OSHA Training" at bounding box center [123, 298] width 223 height 16
click at [219, 227] on div at bounding box center [229, 220] width 40 height 19
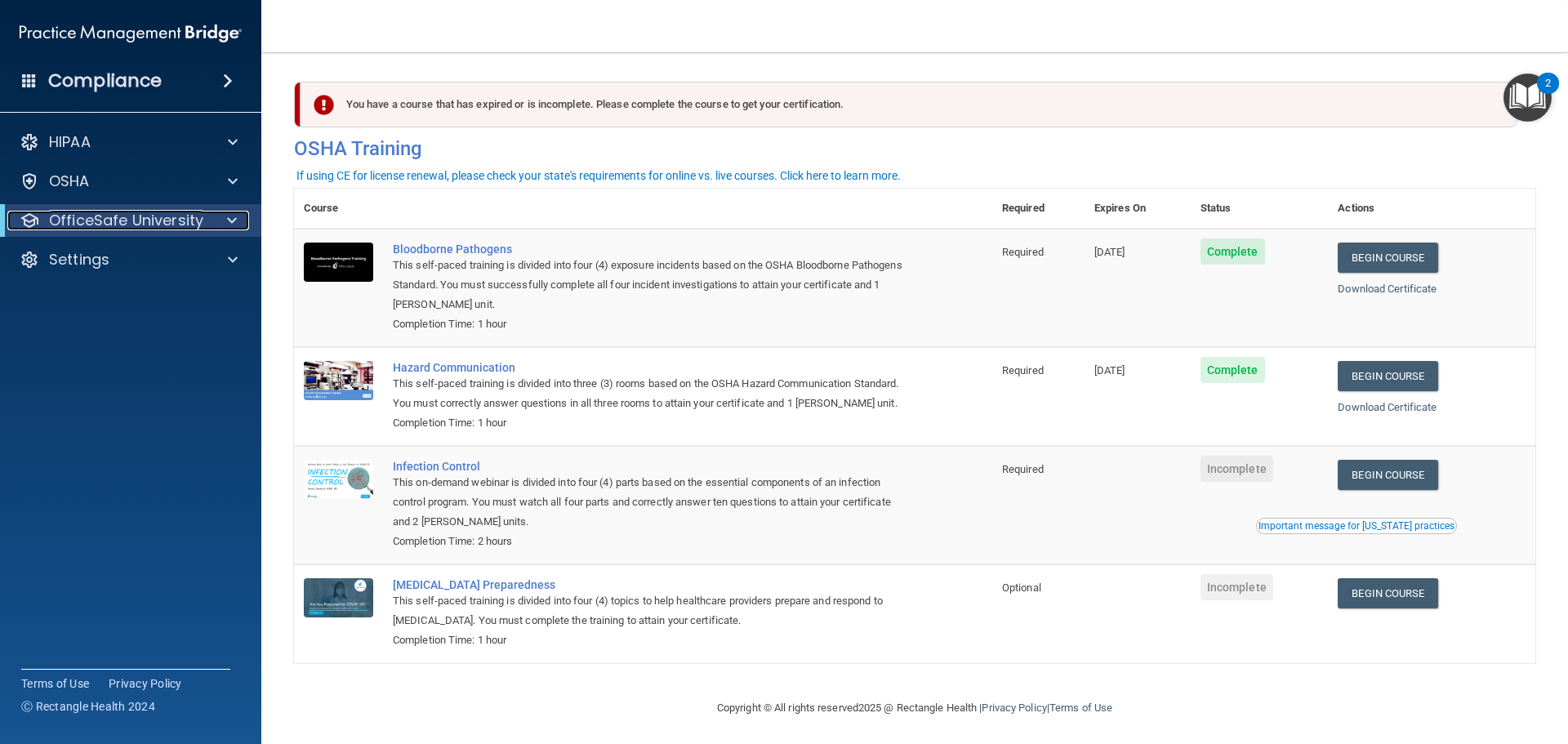
click at [219, 227] on div at bounding box center [229, 220] width 40 height 19
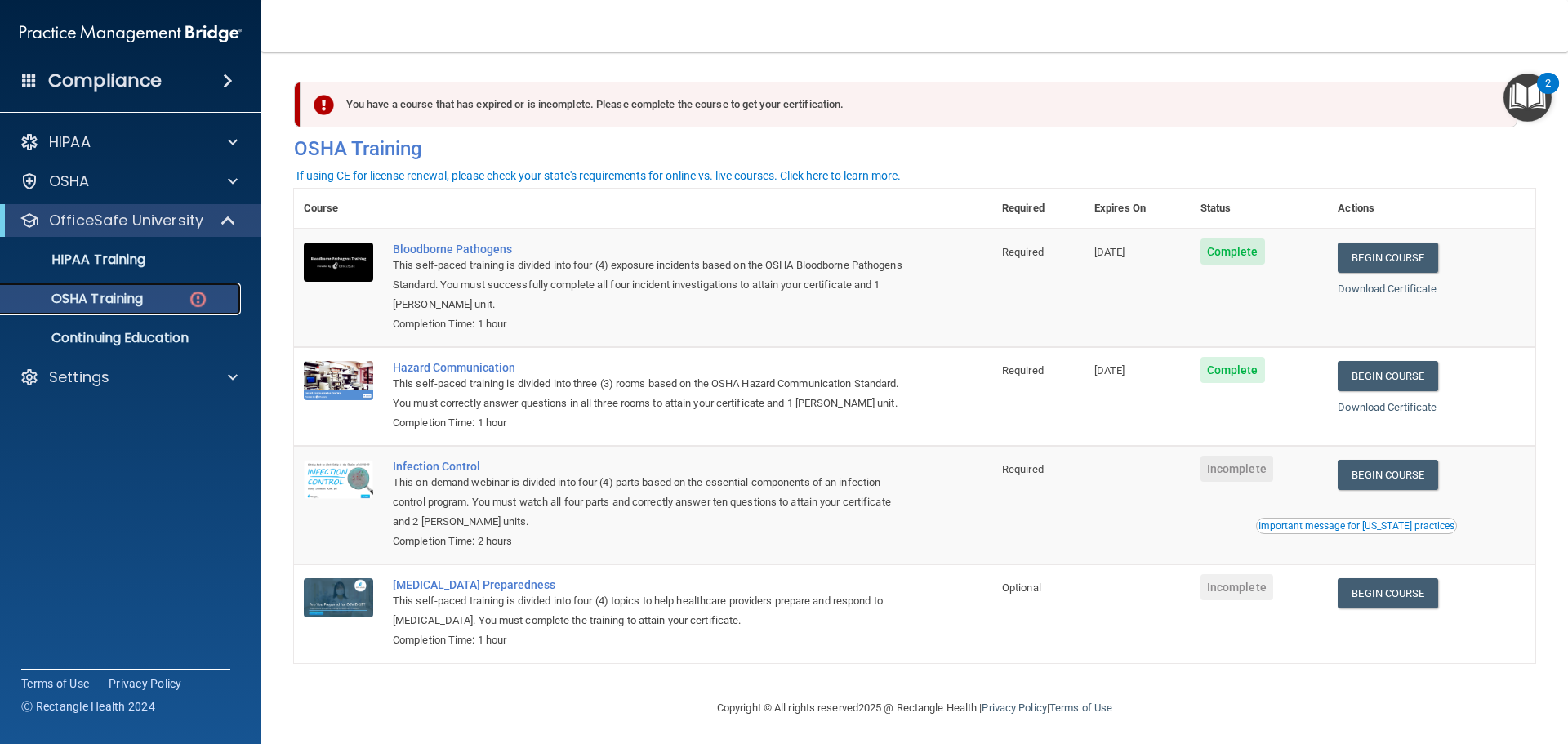
click at [207, 302] on img at bounding box center [198, 299] width 20 height 20
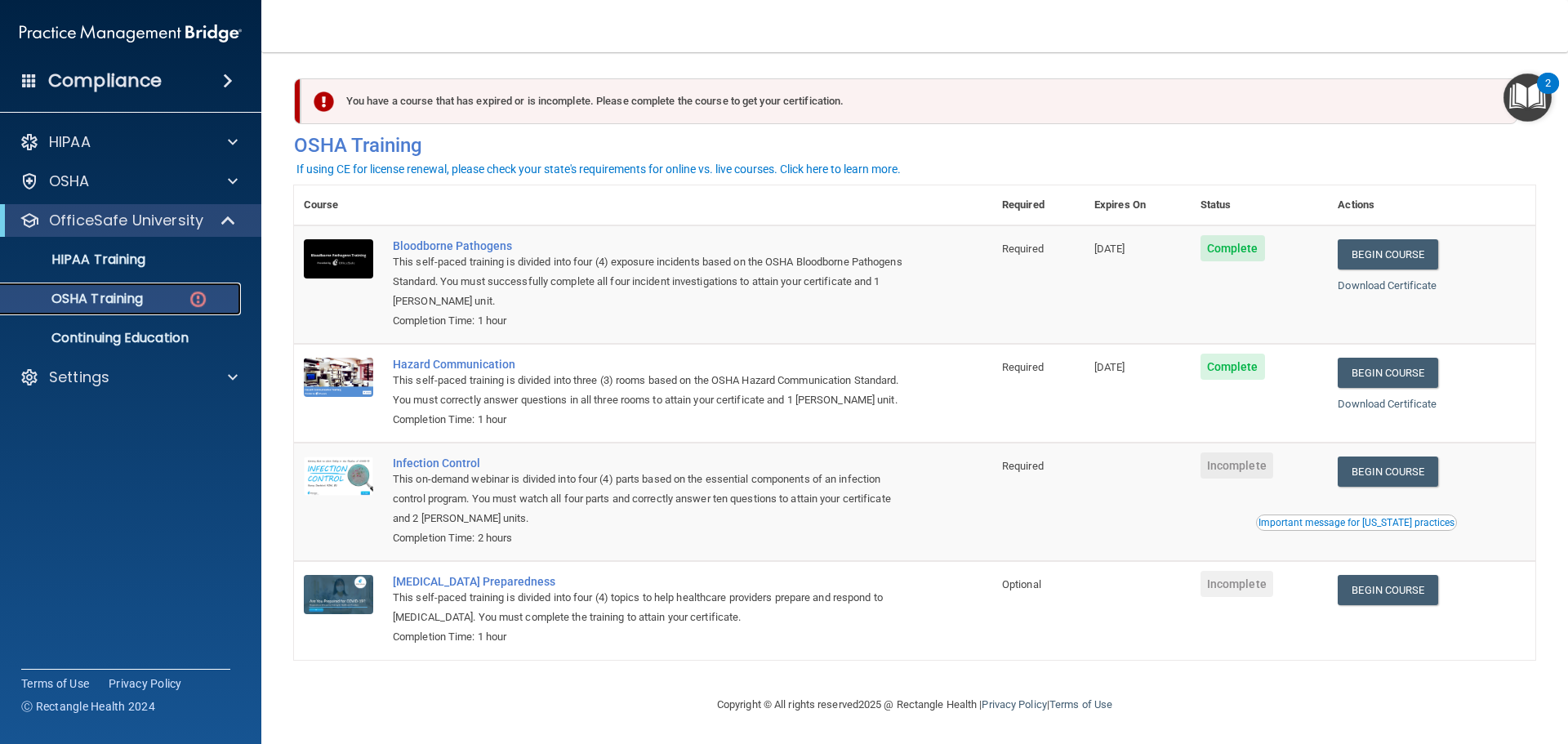
scroll to position [27, 0]
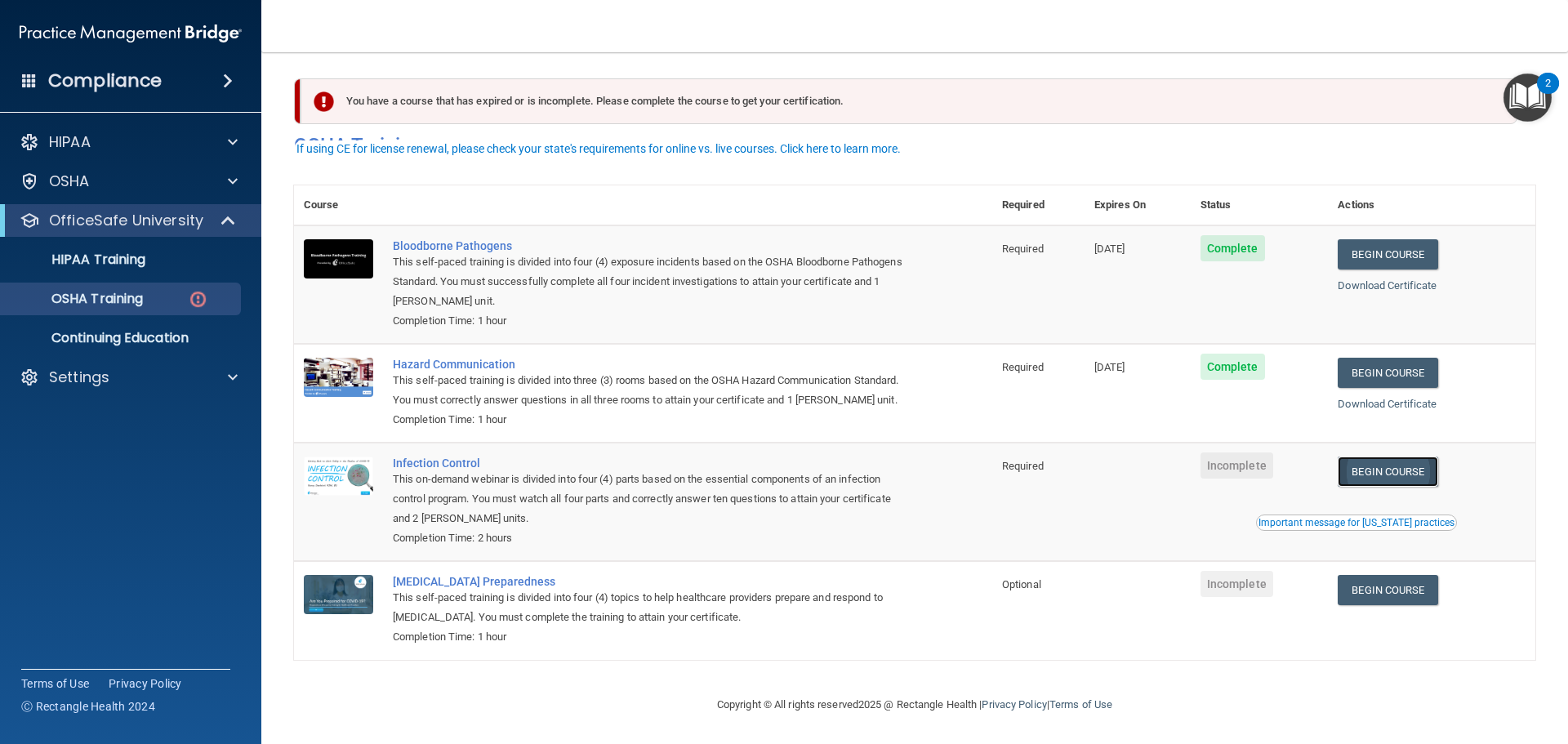
click at [1391, 468] on link "Begin Course" at bounding box center [1387, 472] width 100 height 30
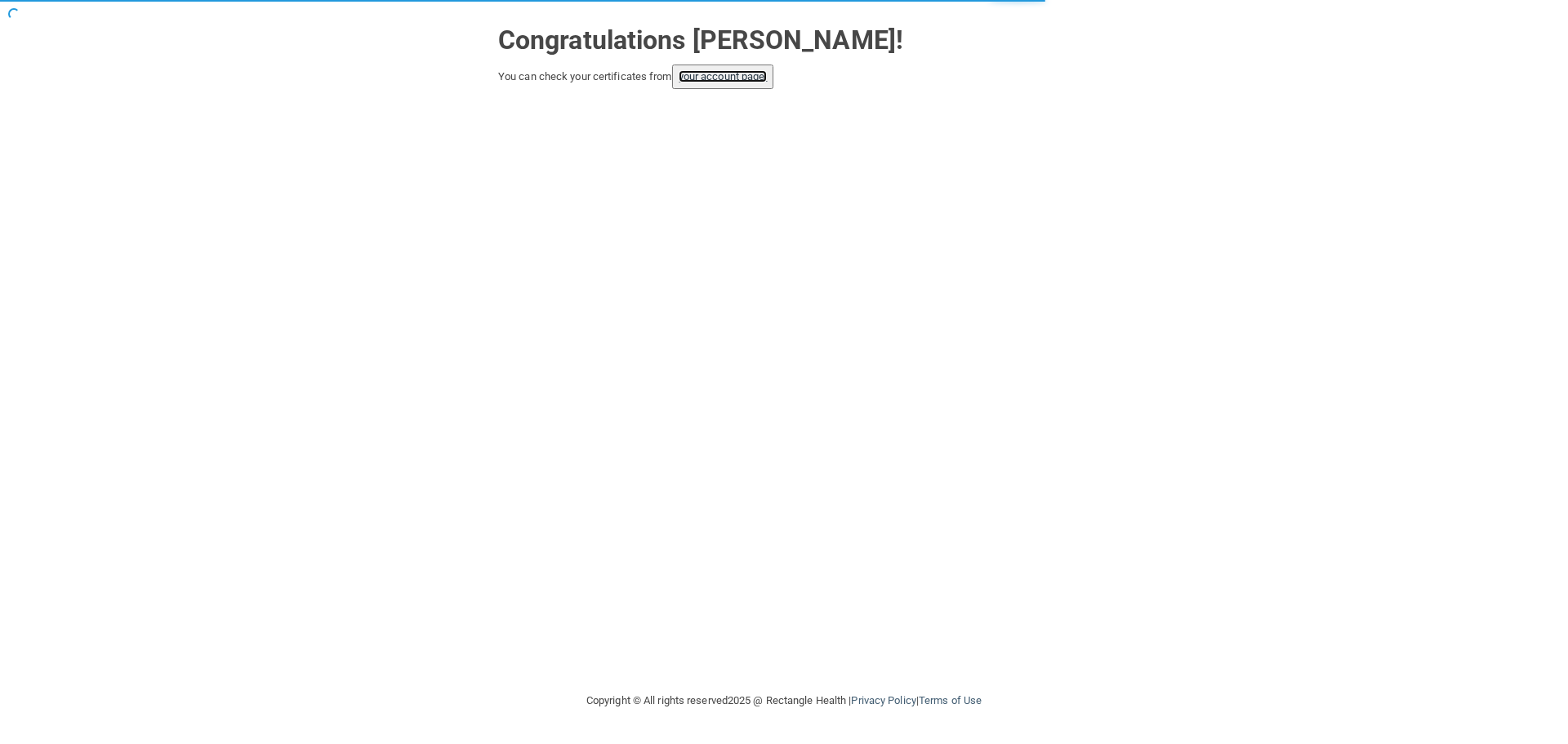
click at [760, 78] on link "your account page!" at bounding box center [723, 76] width 89 height 13
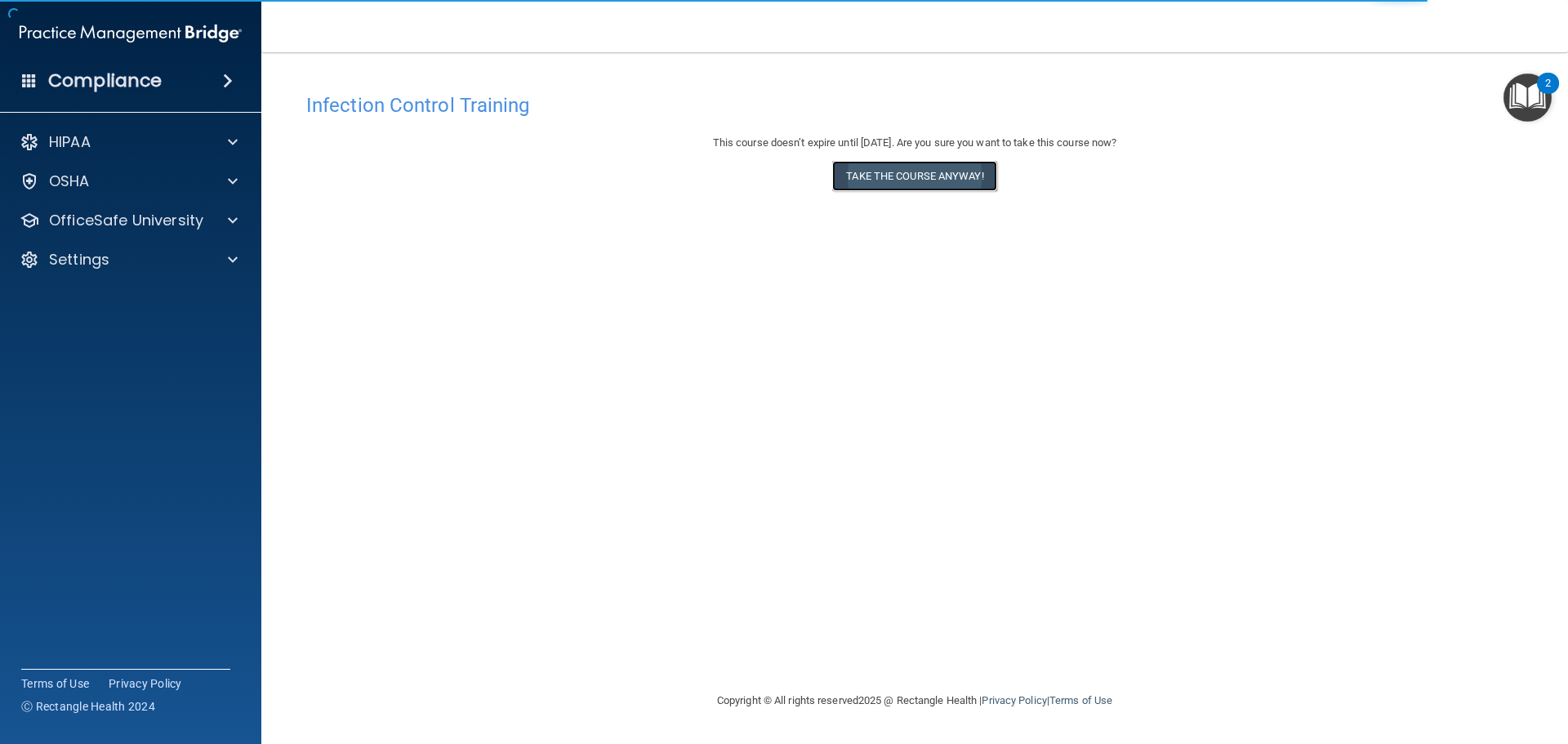
click at [916, 184] on button "Take the course anyway!" at bounding box center [914, 176] width 165 height 30
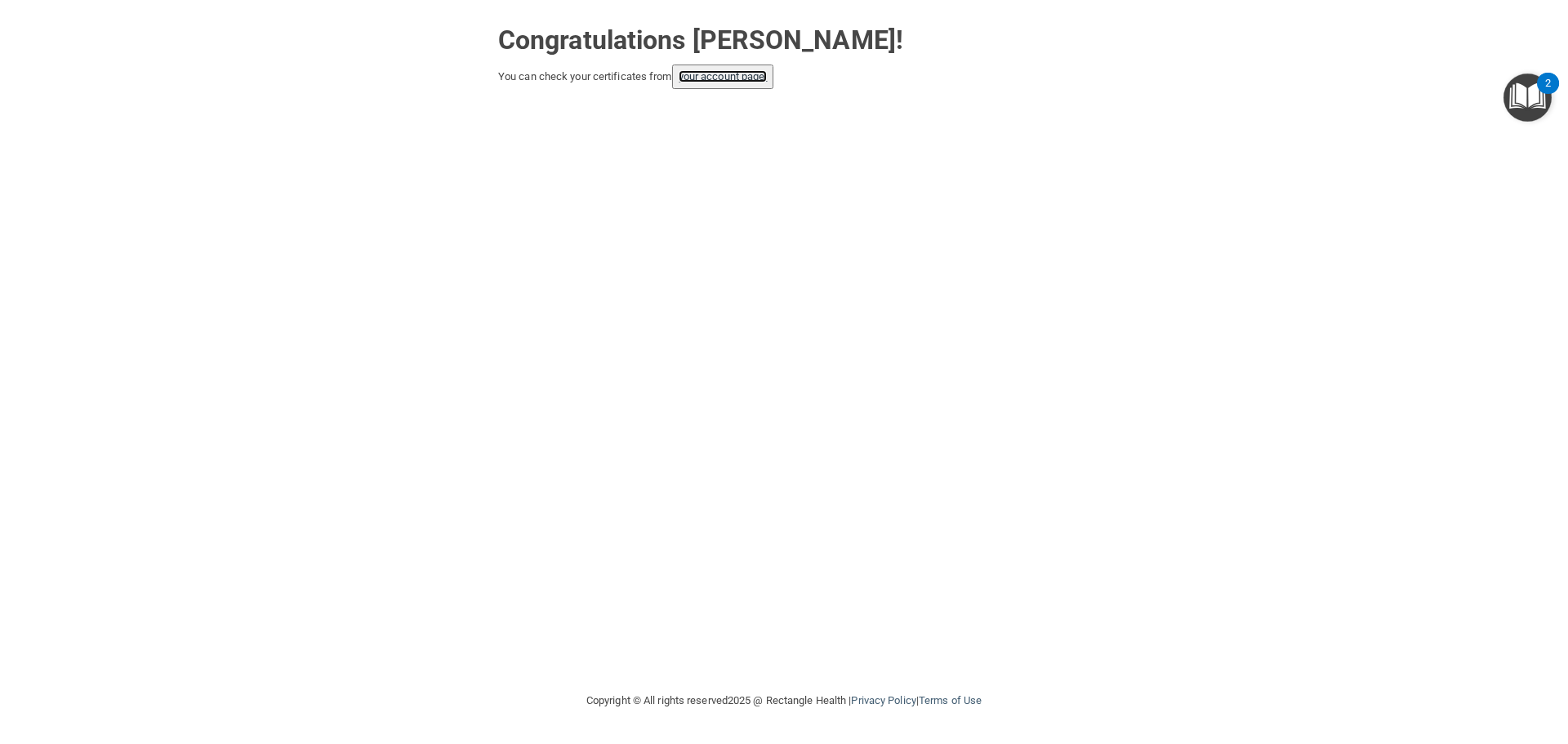
click at [707, 73] on link "your account page!" at bounding box center [723, 76] width 89 height 13
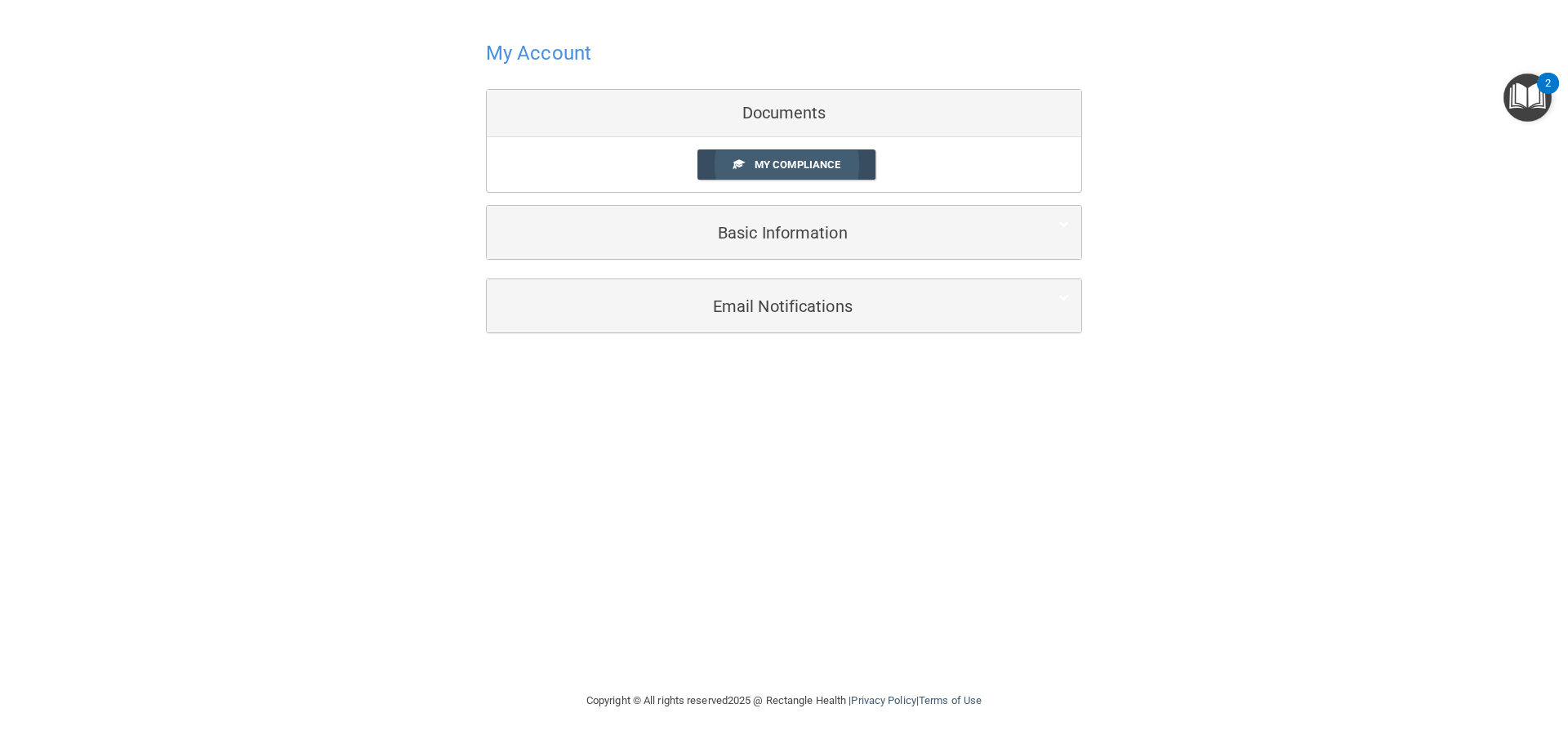
click at [801, 161] on span "My Compliance" at bounding box center [797, 165] width 86 height 13
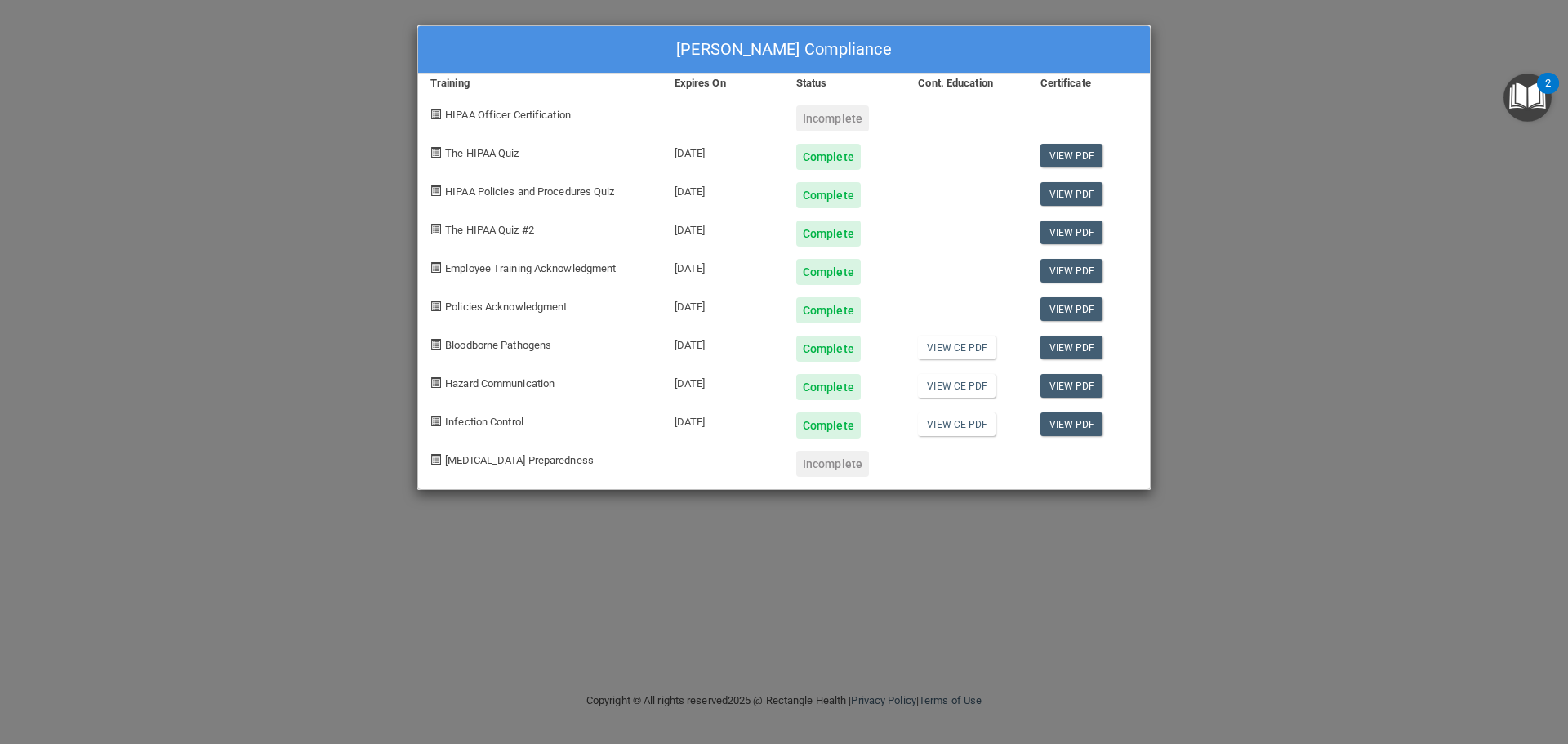
click at [1448, 184] on div "Jamie Mraz's Compliance Training Expires On Status Cont. Education Certificate …" at bounding box center [784, 372] width 1568 height 744
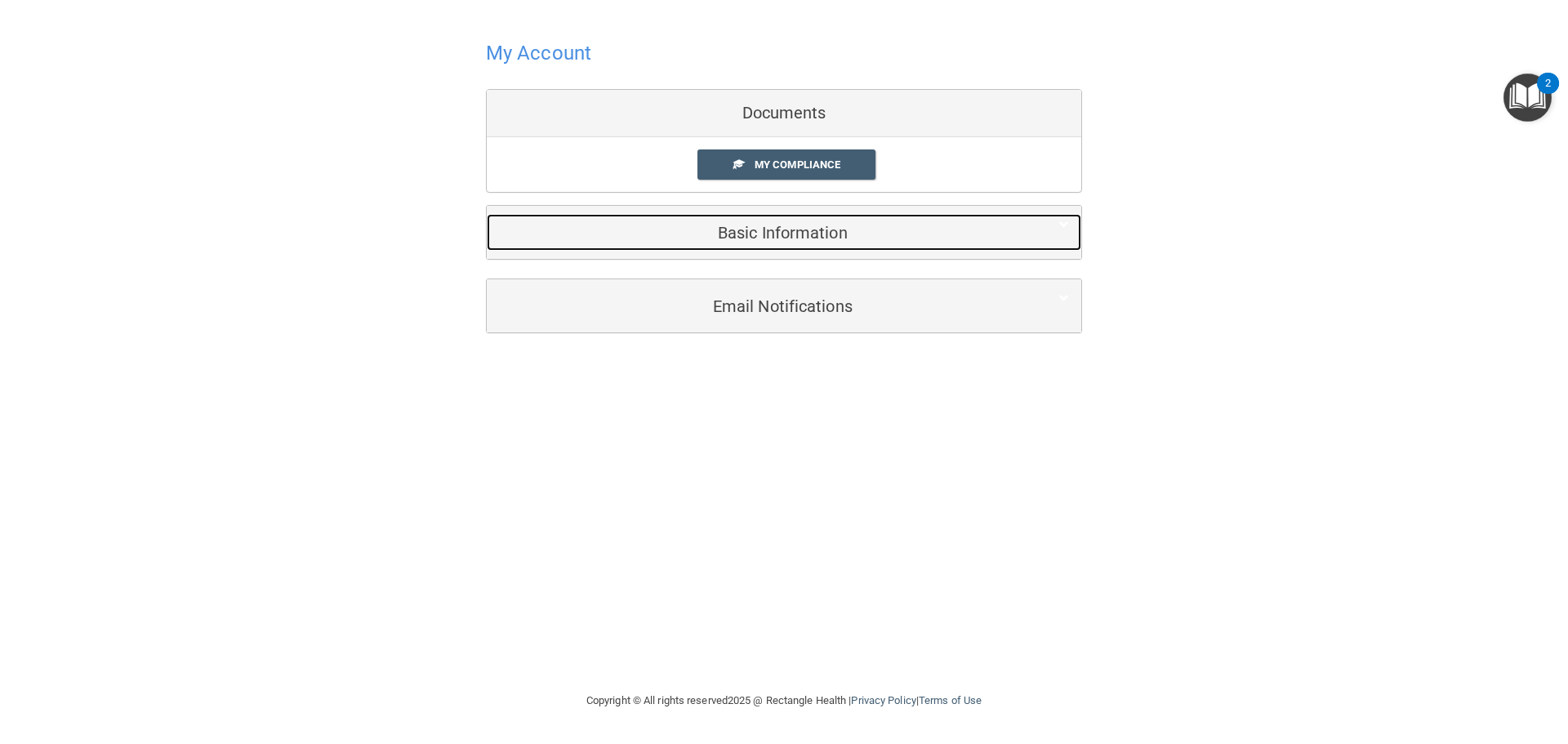
click at [755, 240] on h5 "Basic Information" at bounding box center [759, 233] width 520 height 18
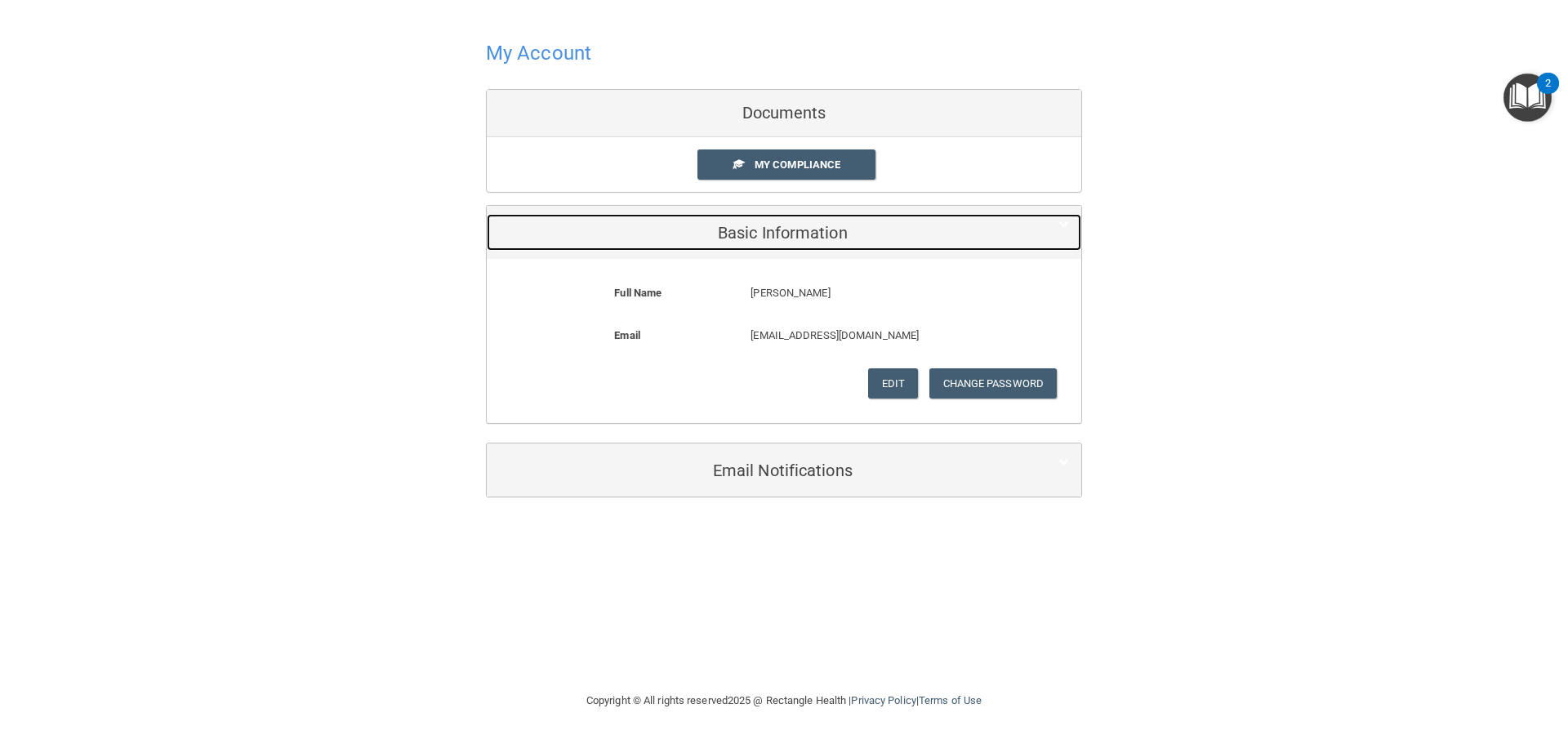
click at [754, 238] on h5 "Basic Information" at bounding box center [759, 233] width 520 height 18
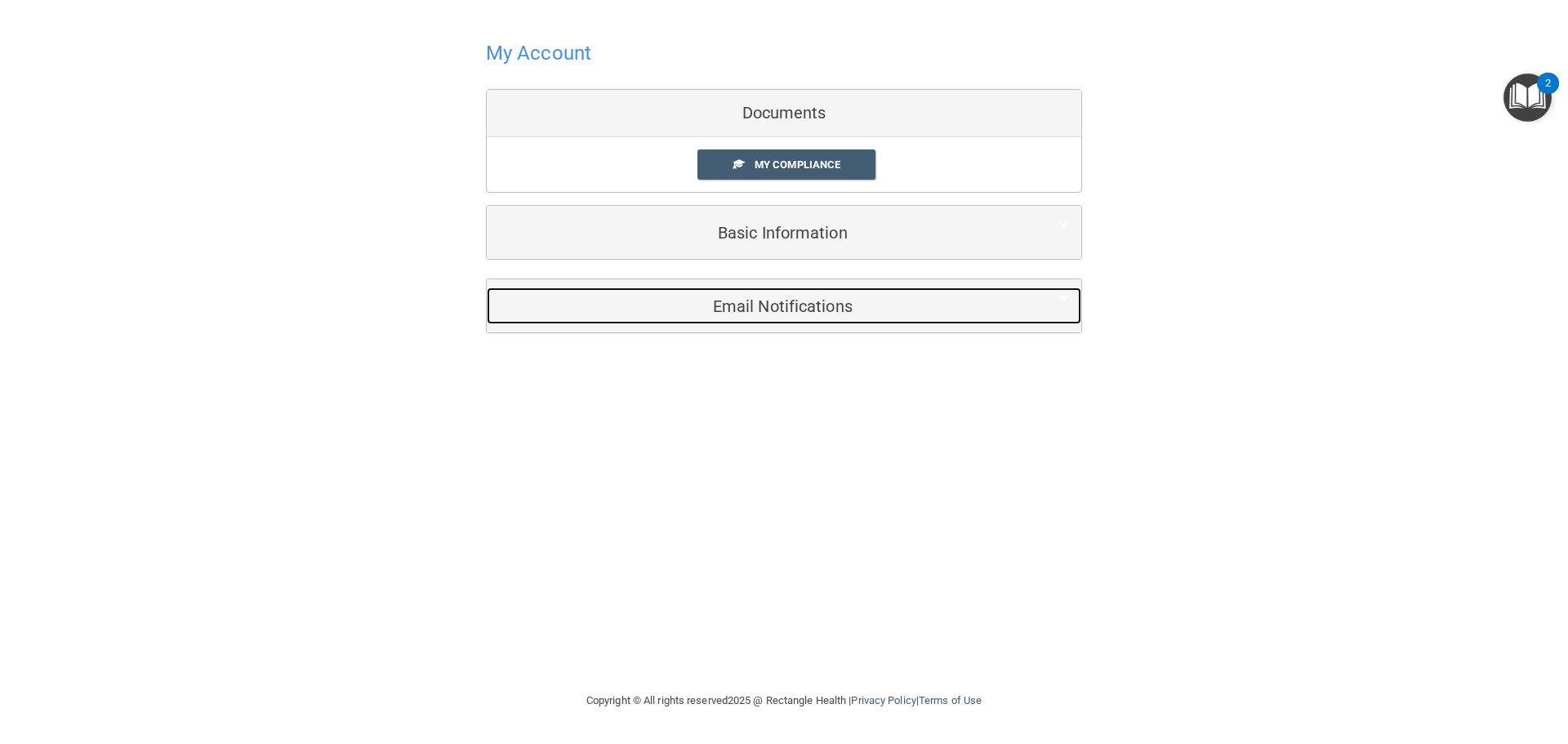
click at [767, 301] on h5 "Email Notifications" at bounding box center [759, 306] width 520 height 18
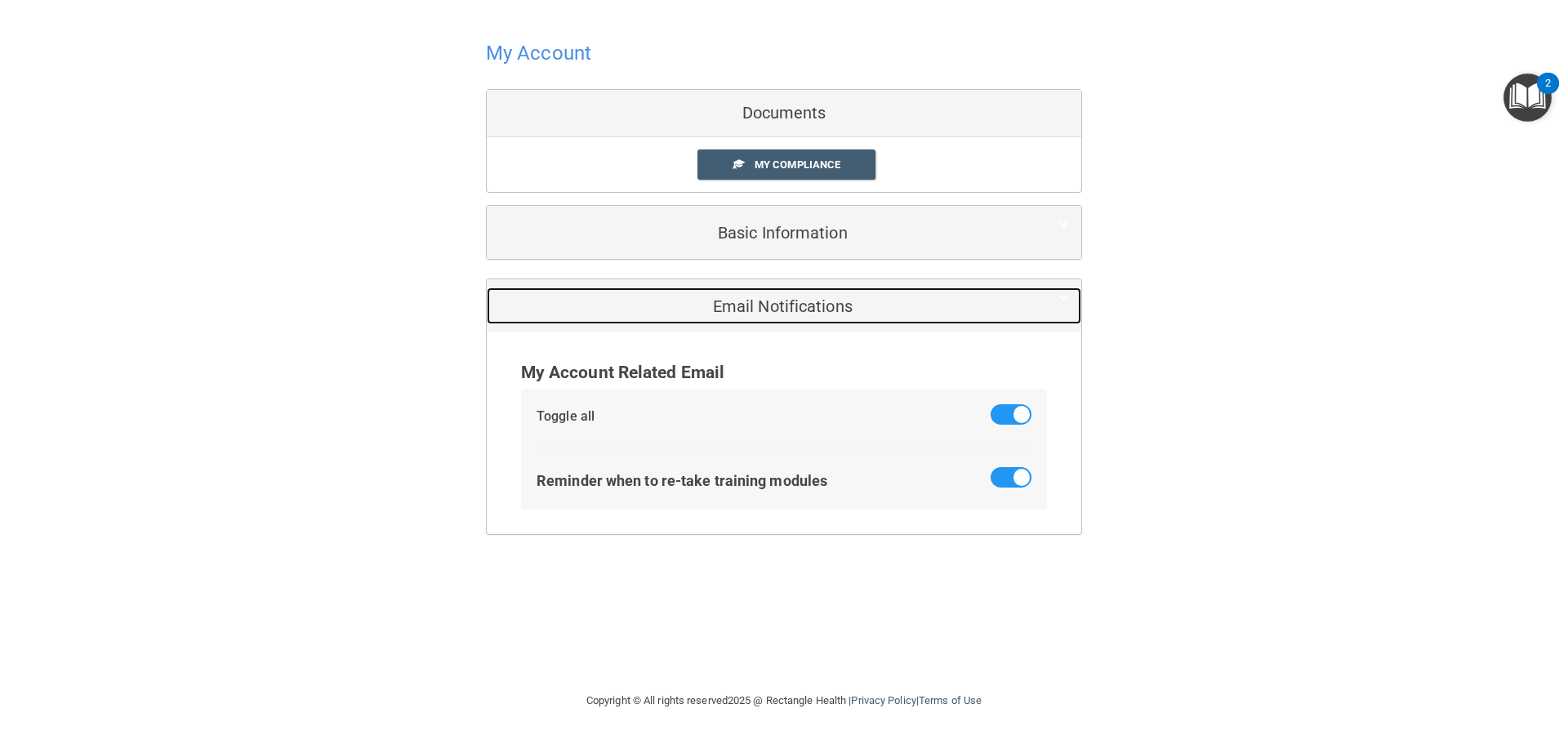
click at [767, 301] on h5 "Email Notifications" at bounding box center [759, 306] width 520 height 18
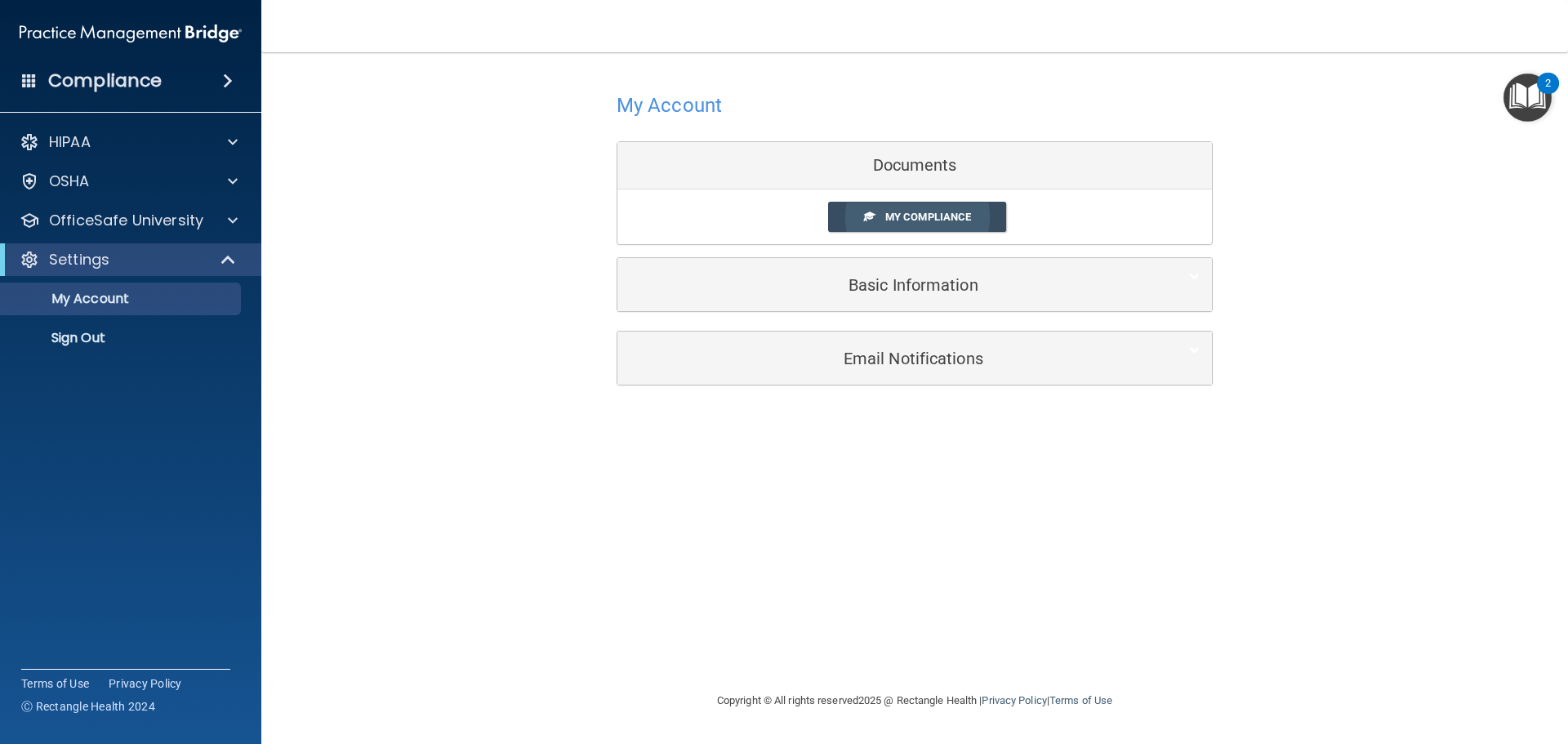
click at [953, 207] on link "My Compliance" at bounding box center [917, 217] width 179 height 30
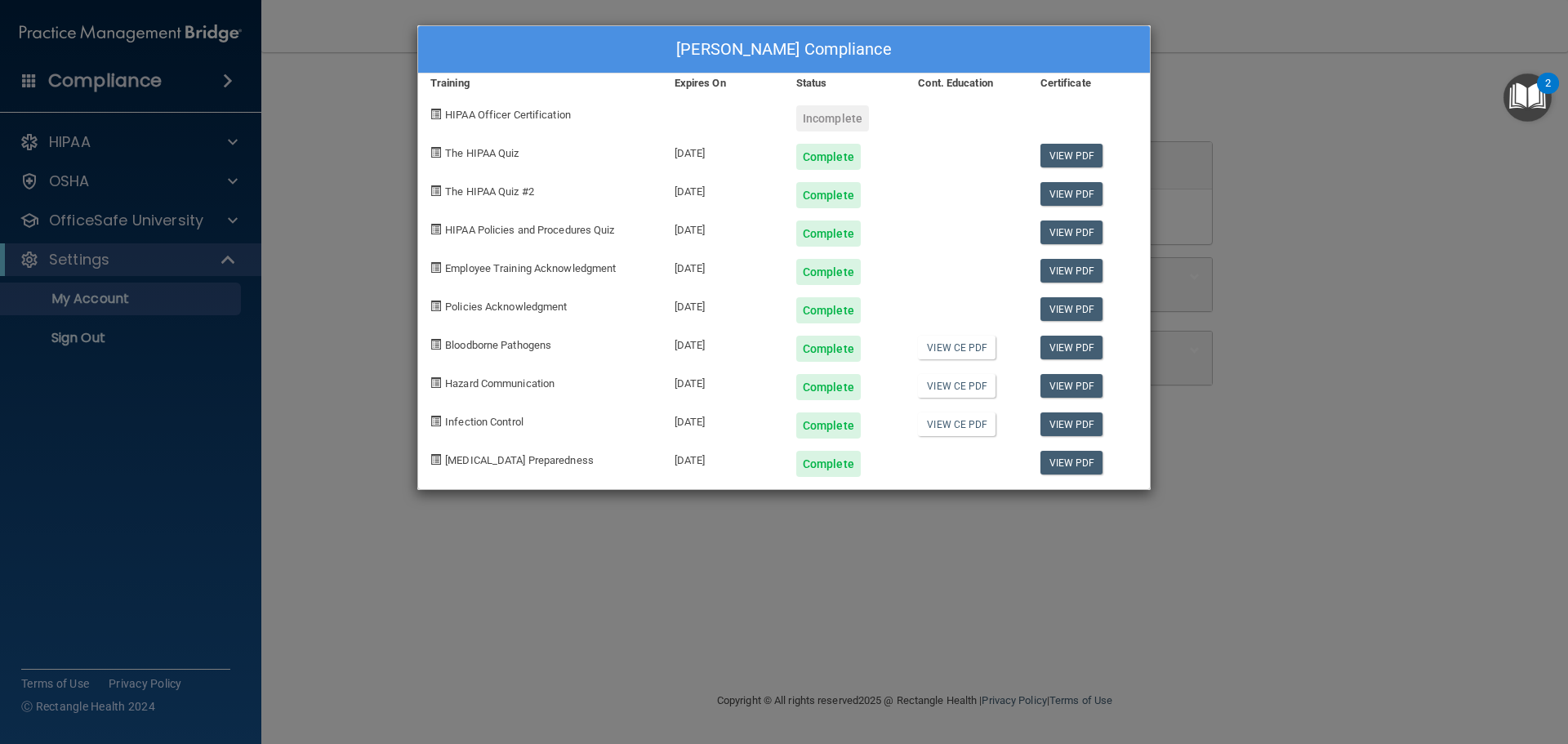
click at [1383, 227] on div "Jamie Mraz's Compliance Training Expires On Status Cont. Education Certificate …" at bounding box center [784, 372] width 1568 height 744
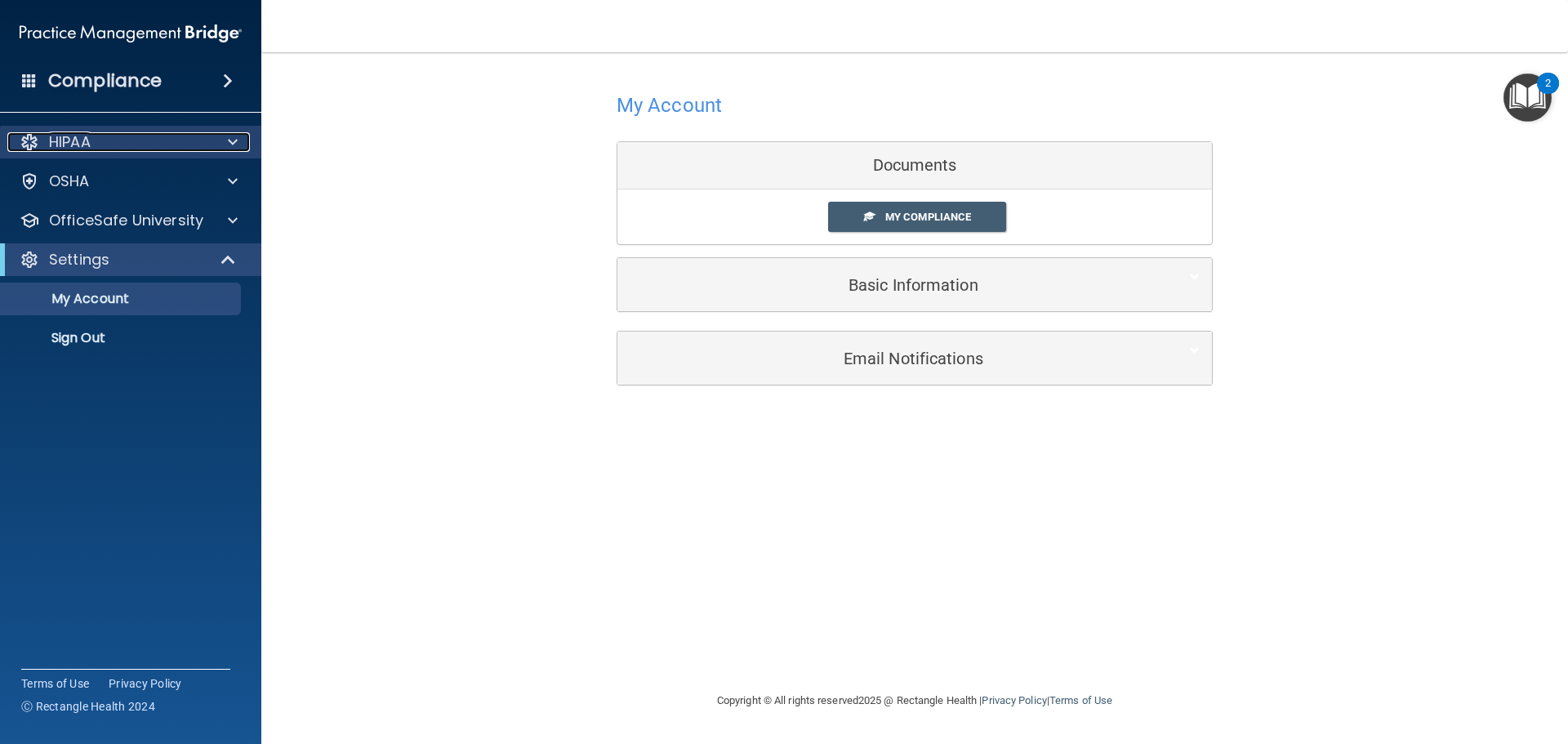
click at [186, 134] on div "HIPAA" at bounding box center [108, 142] width 202 height 19
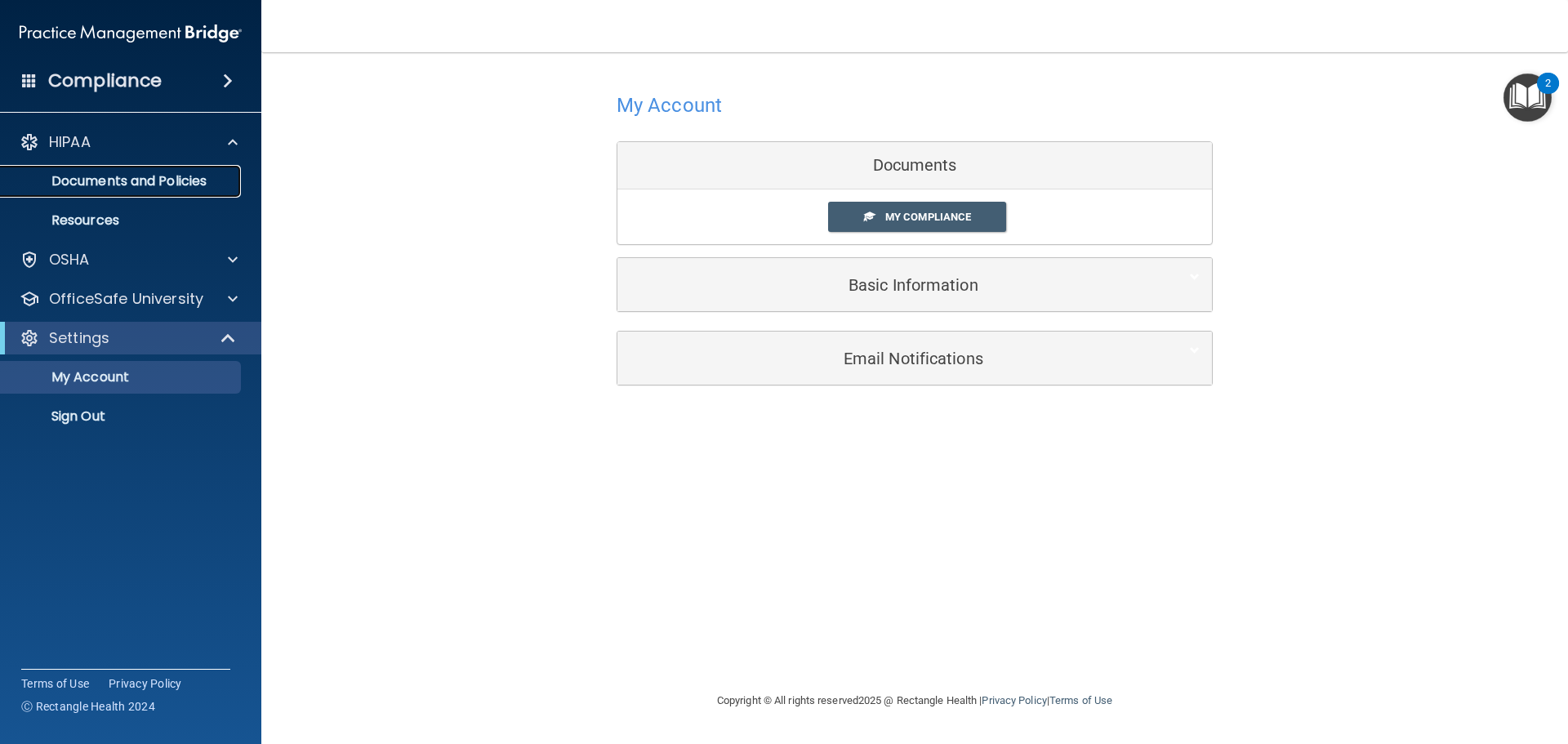
click at [165, 183] on p "Documents and Policies" at bounding box center [123, 181] width 223 height 16
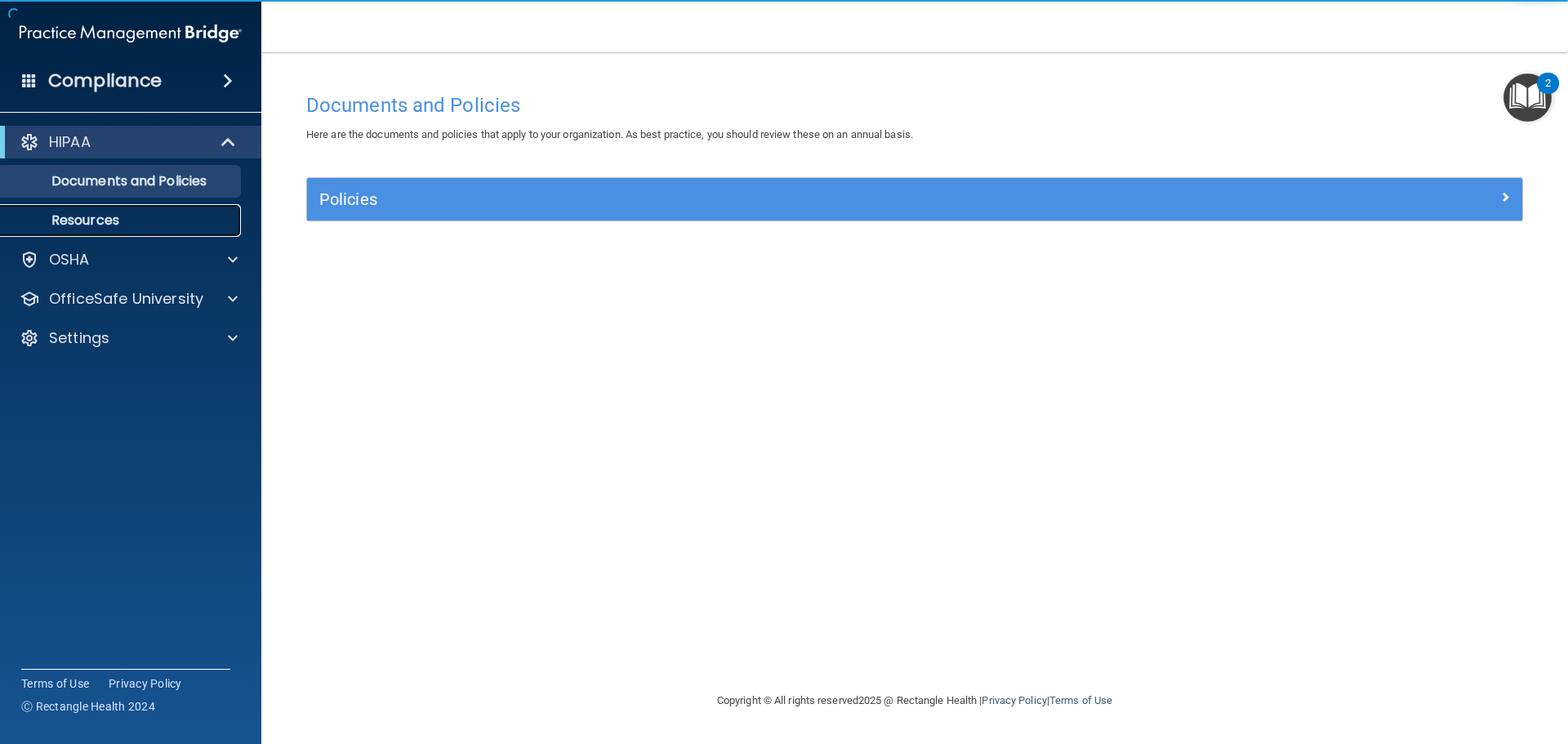
click at [161, 211] on link "Resources" at bounding box center [112, 220] width 257 height 33
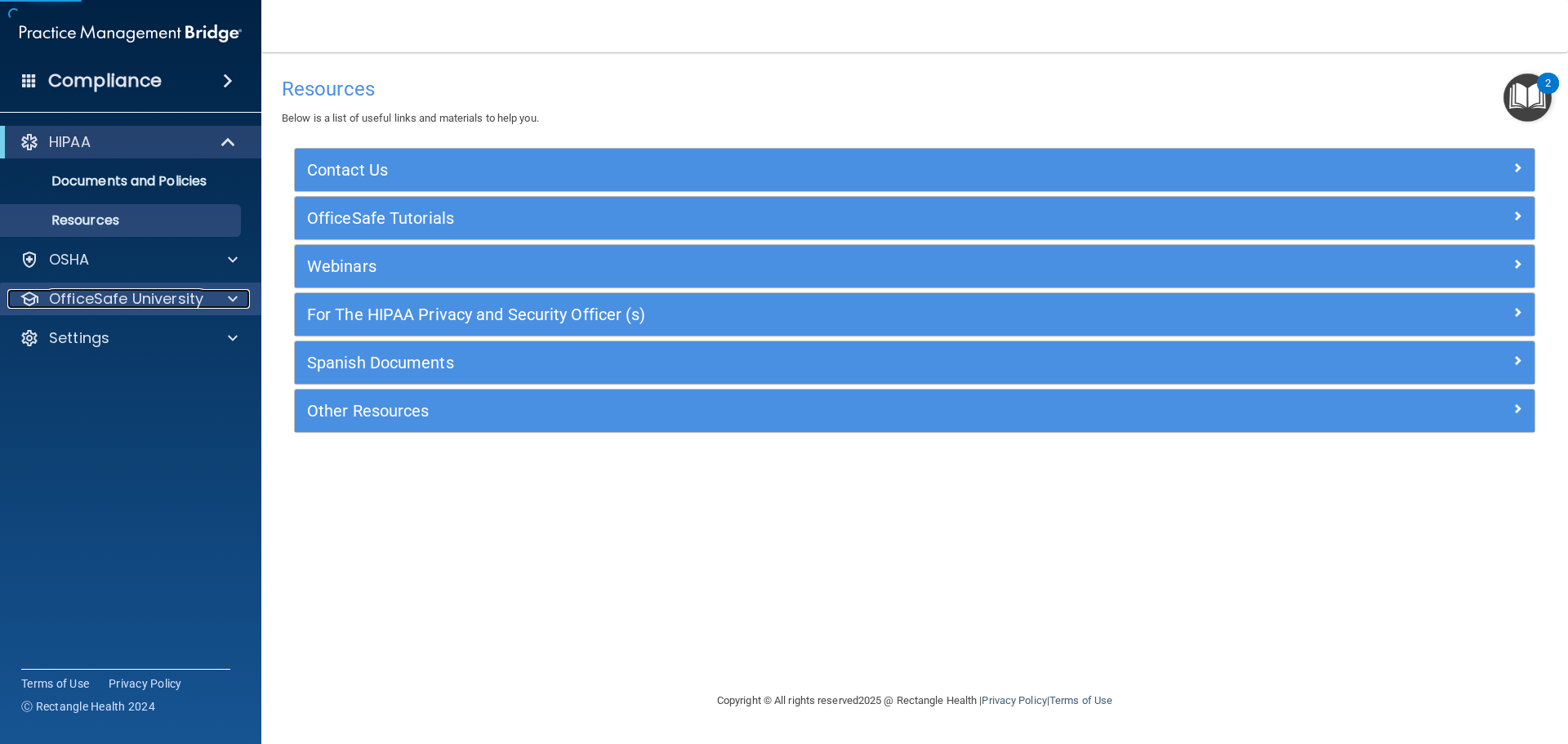
click at [199, 300] on p "OfficeSafe University" at bounding box center [126, 298] width 154 height 19
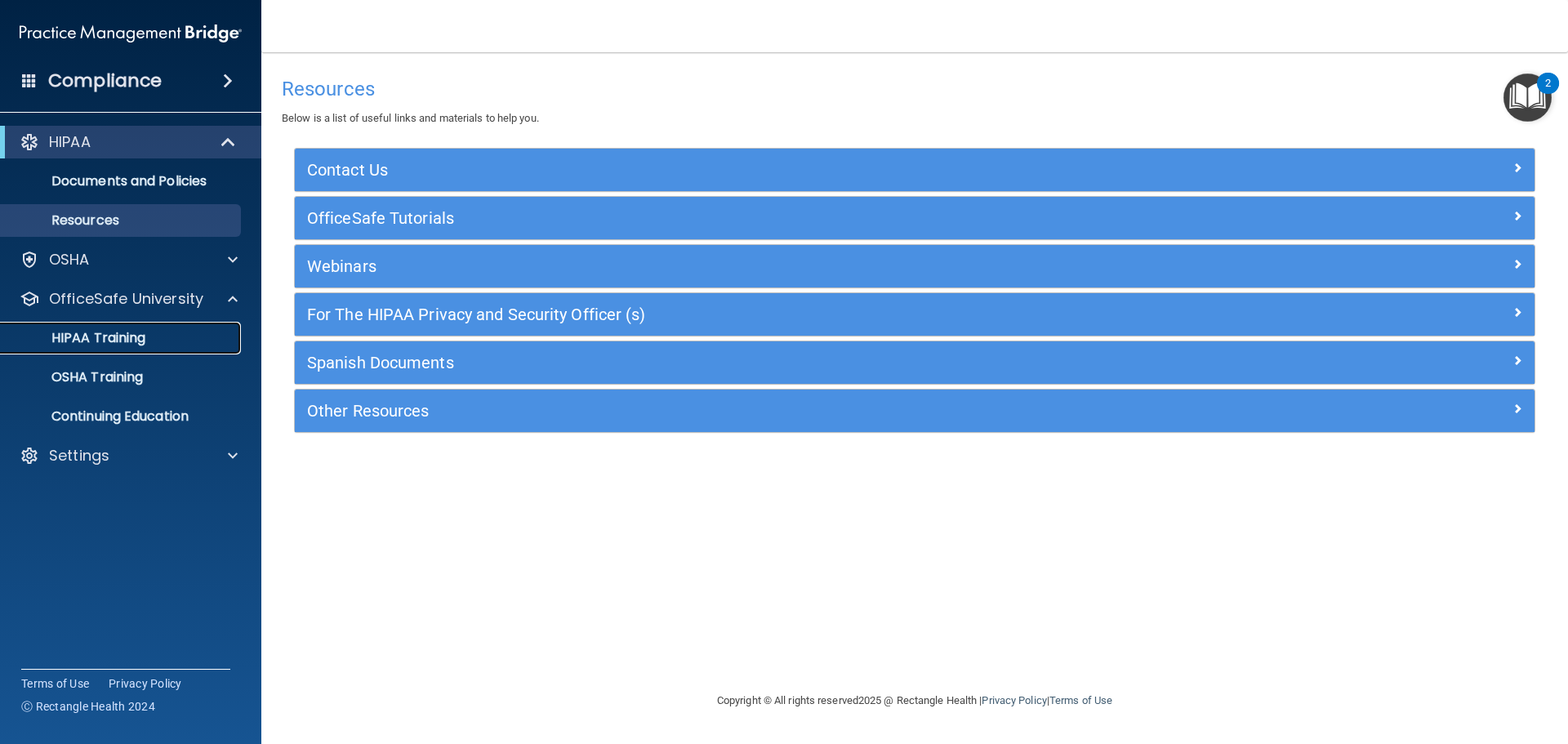
click at [193, 331] on div "HIPAA Training" at bounding box center [123, 338] width 223 height 16
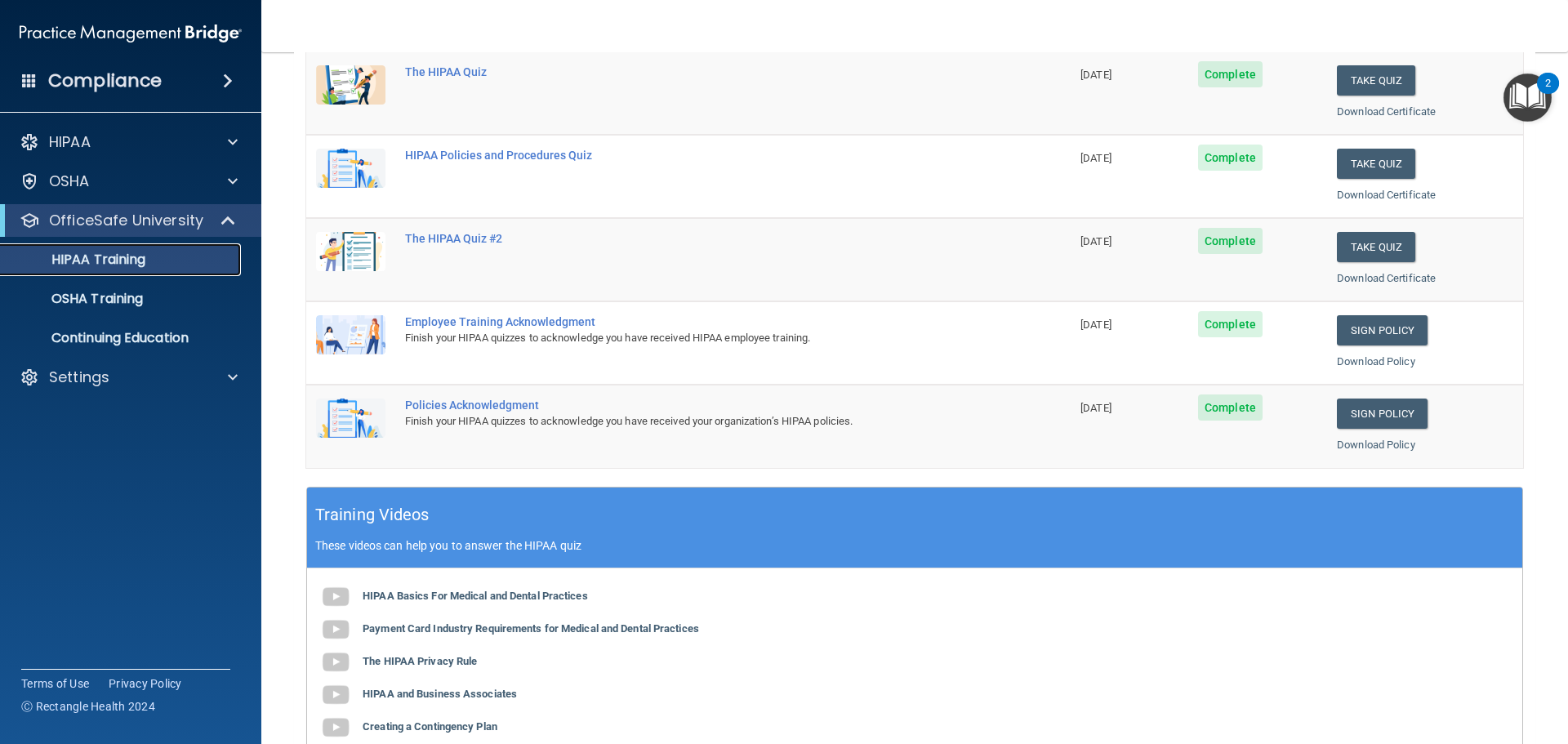
scroll to position [245, 0]
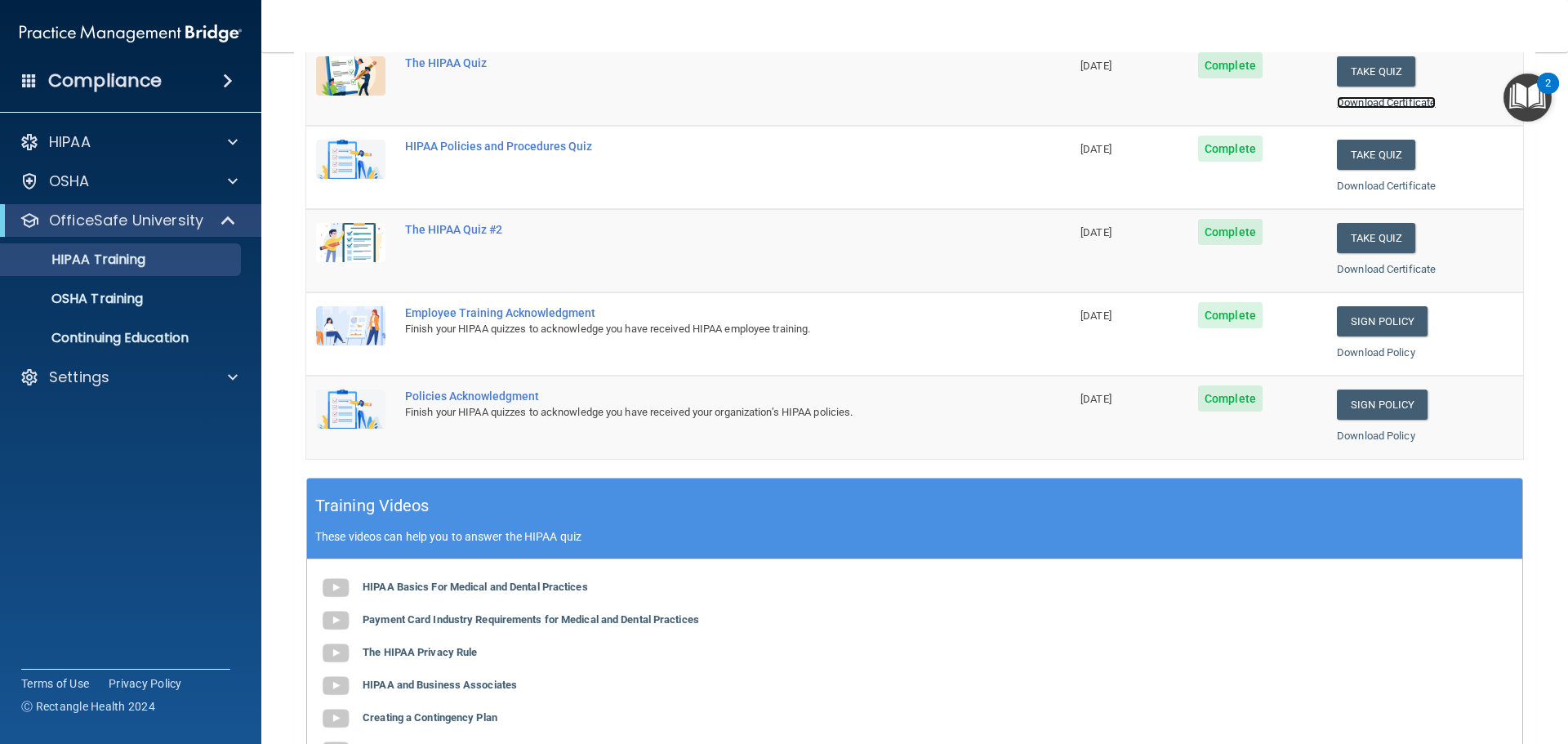
click at [1384, 103] on link "Download Certificate" at bounding box center [1386, 102] width 99 height 13
click at [1385, 190] on link "Download Certificate" at bounding box center [1386, 186] width 99 height 13
click at [1378, 269] on link "Download Certificate" at bounding box center [1386, 269] width 99 height 13
click at [1372, 352] on link "Download Policy" at bounding box center [1375, 352] width 78 height 13
click at [1363, 437] on link "Download Policy" at bounding box center [1375, 436] width 78 height 13
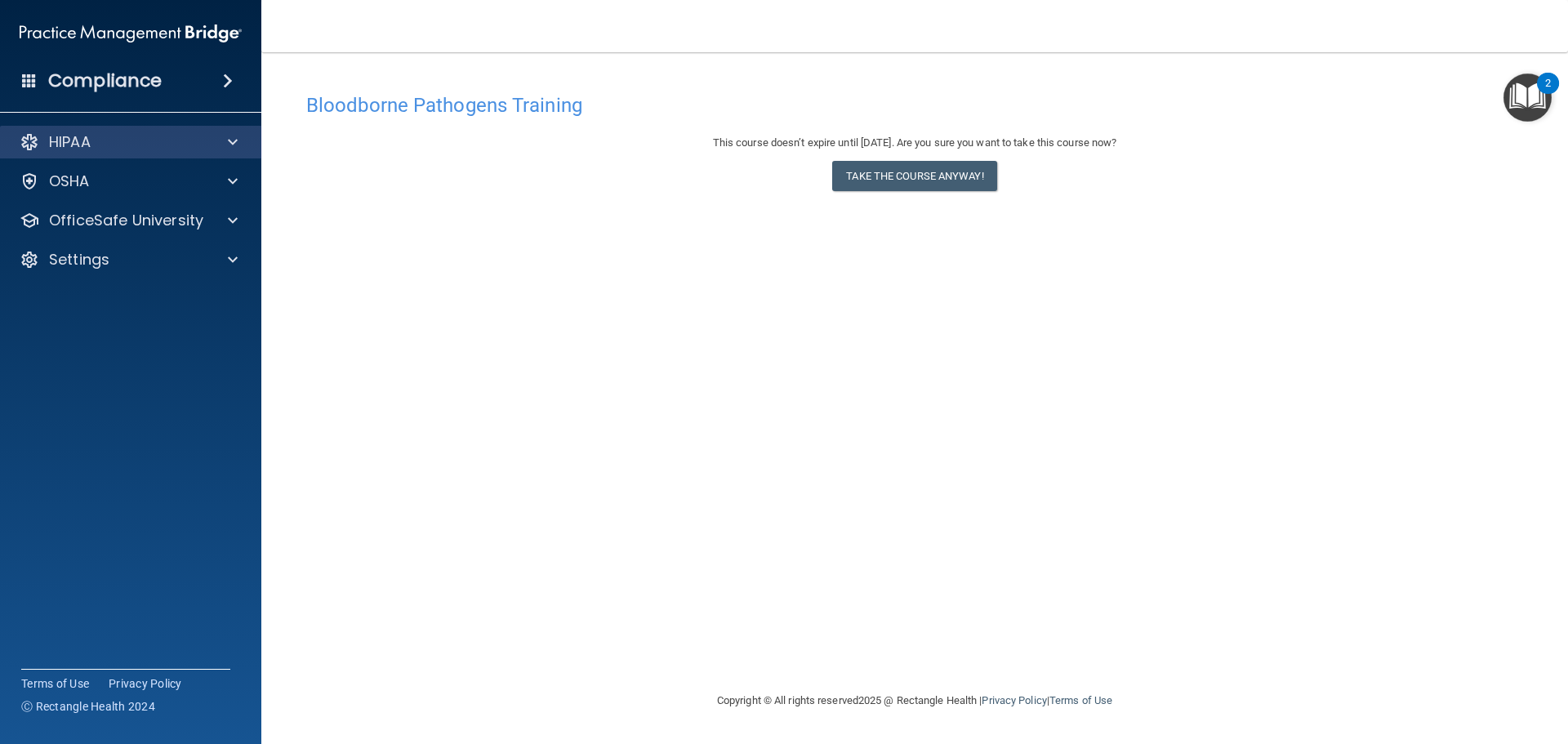
click at [218, 153] on div "HIPAA" at bounding box center [131, 142] width 262 height 33
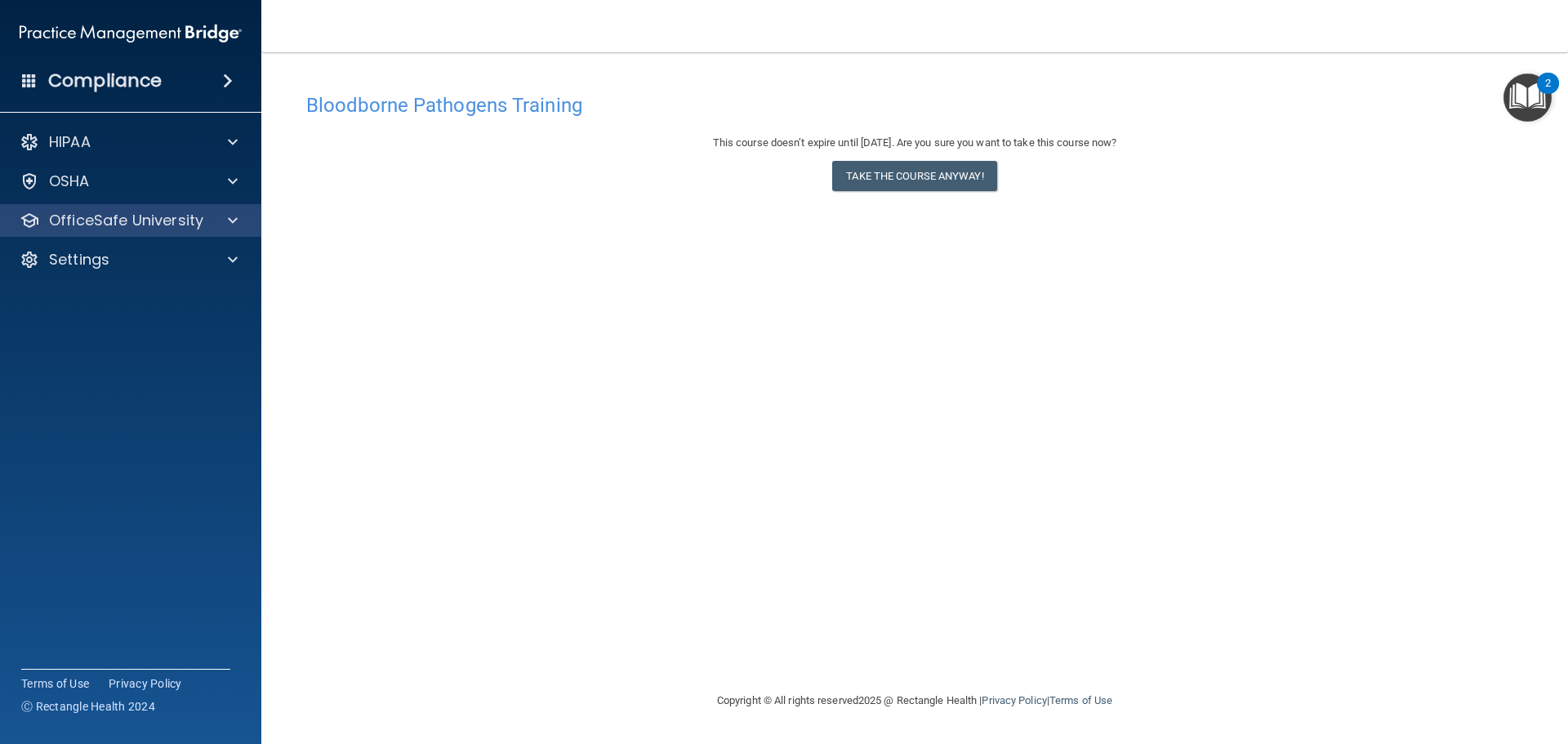
click at [223, 210] on div "OfficeSafe University" at bounding box center [131, 220] width 262 height 33
click at [231, 226] on span at bounding box center [233, 220] width 10 height 19
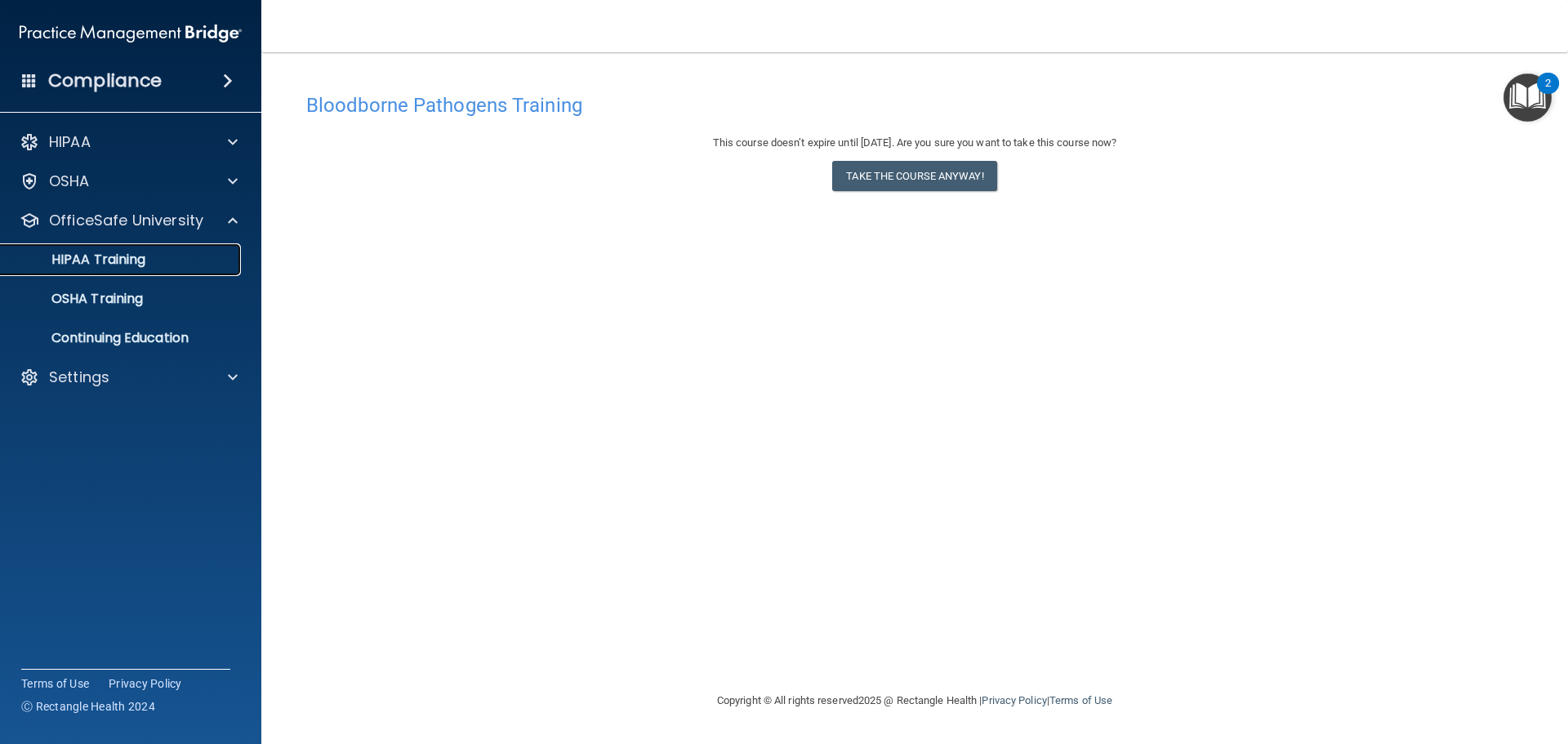
click at [201, 259] on div "HIPAA Training" at bounding box center [123, 259] width 223 height 16
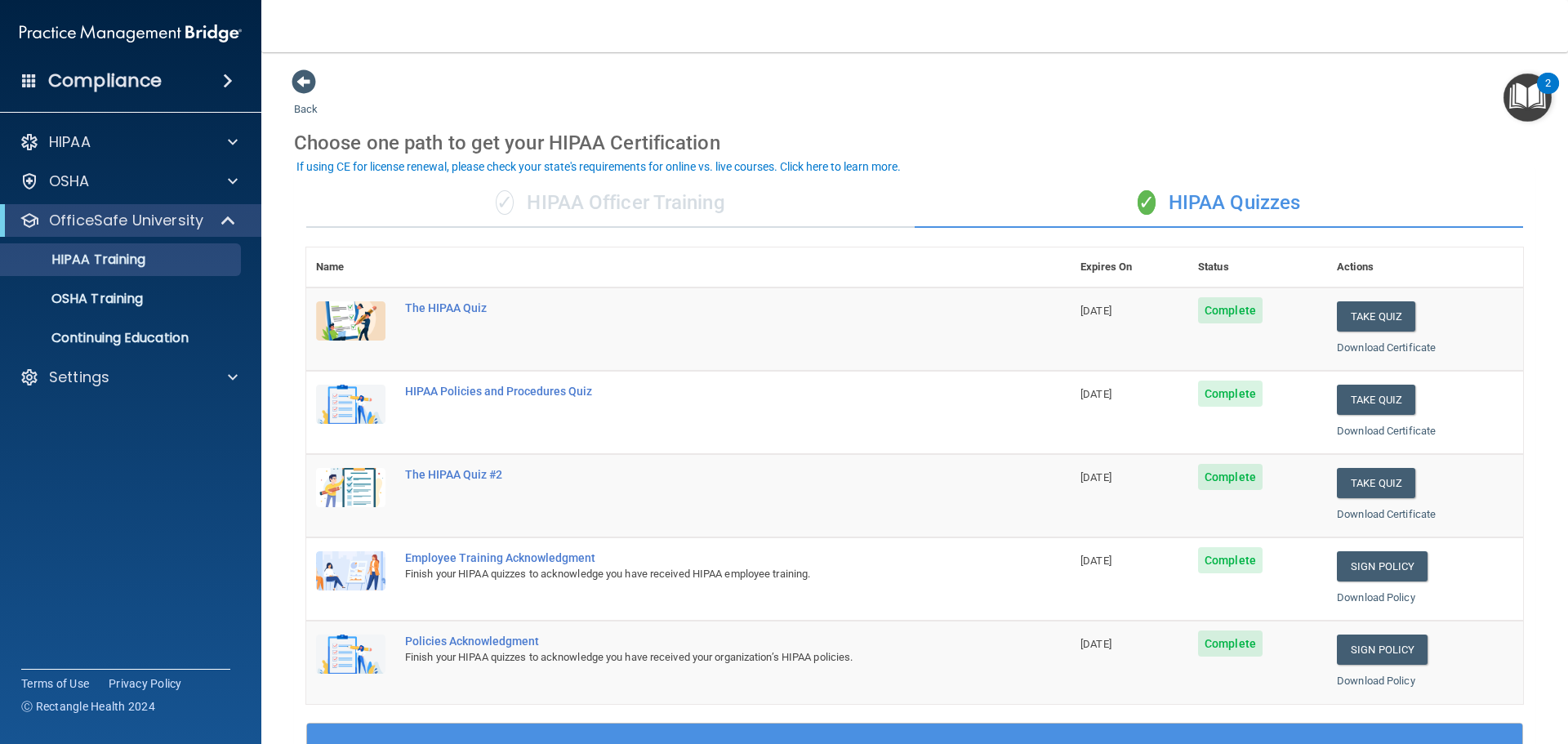
click at [628, 211] on div "✓ HIPAA Officer Training" at bounding box center [610, 203] width 609 height 49
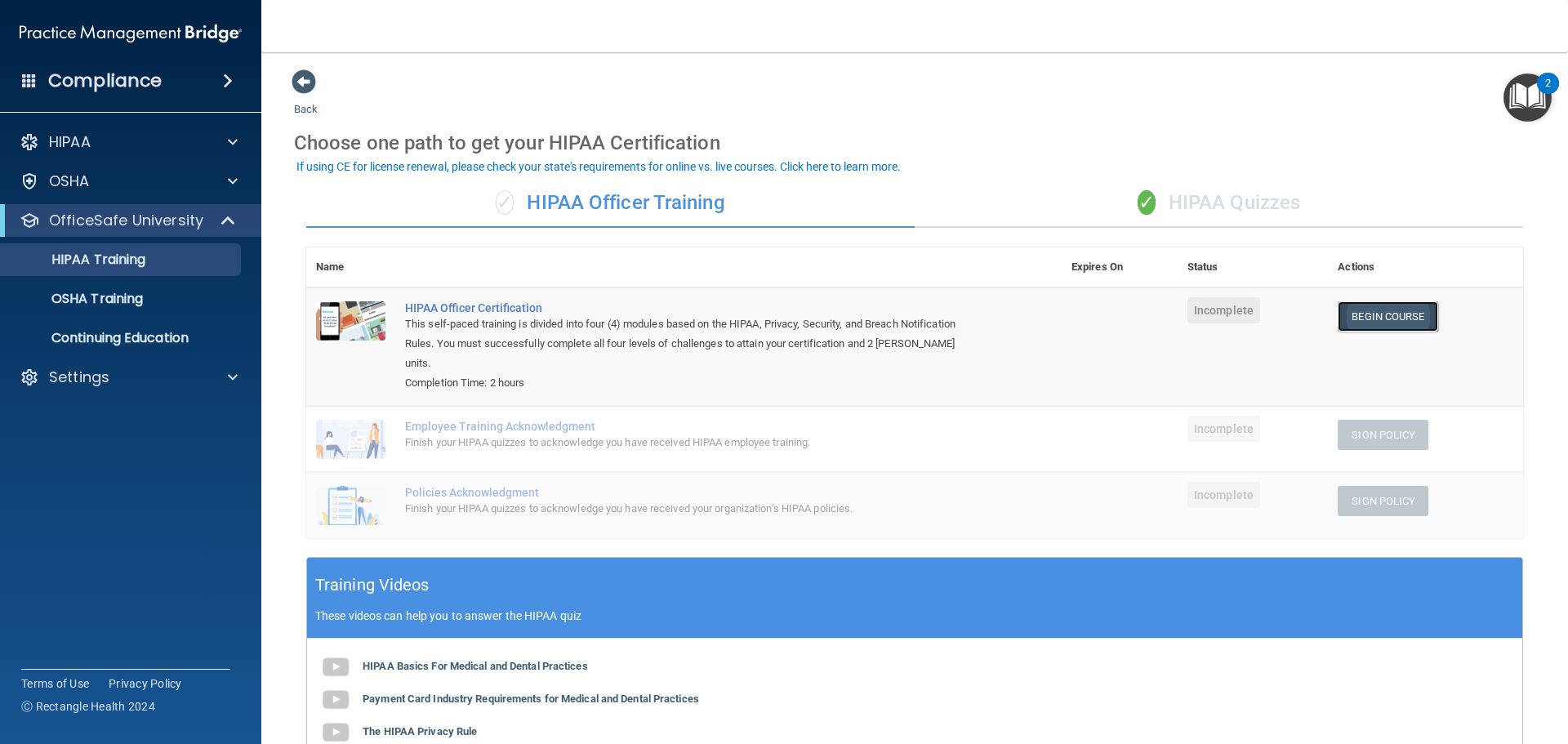
click at [1367, 314] on link "Begin Course" at bounding box center [1387, 317] width 100 height 30
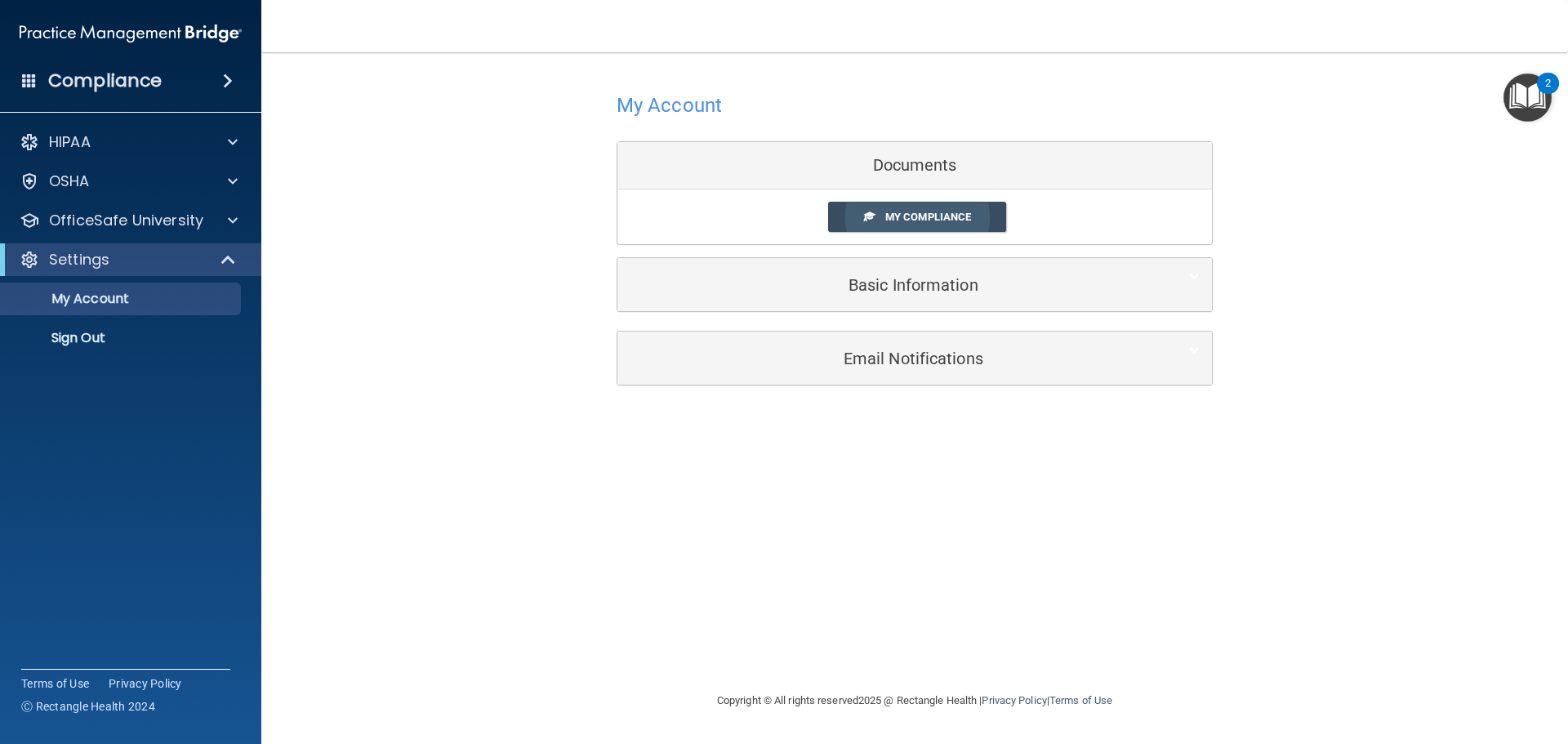
click at [954, 223] on span "My Compliance" at bounding box center [928, 217] width 86 height 13
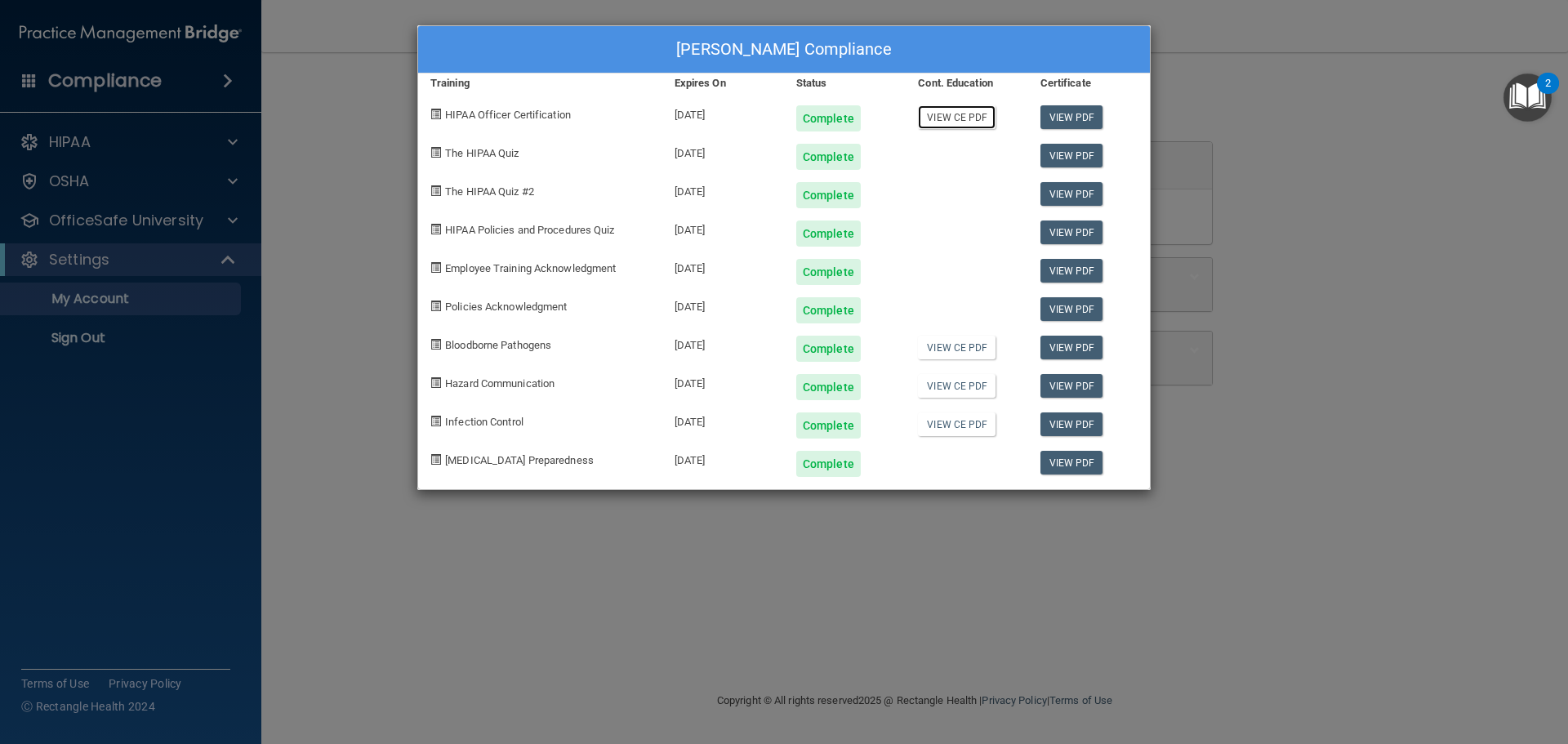
click at [954, 113] on link "View CE PDF" at bounding box center [956, 117] width 77 height 24
click at [970, 119] on link "View CE PDF" at bounding box center [956, 117] width 77 height 24
click at [959, 345] on link "View CE PDF" at bounding box center [956, 348] width 77 height 24
click at [947, 383] on link "View CE PDF" at bounding box center [956, 386] width 77 height 24
click at [970, 426] on link "View CE PDF" at bounding box center [956, 424] width 77 height 24
